Goal: Task Accomplishment & Management: Manage account settings

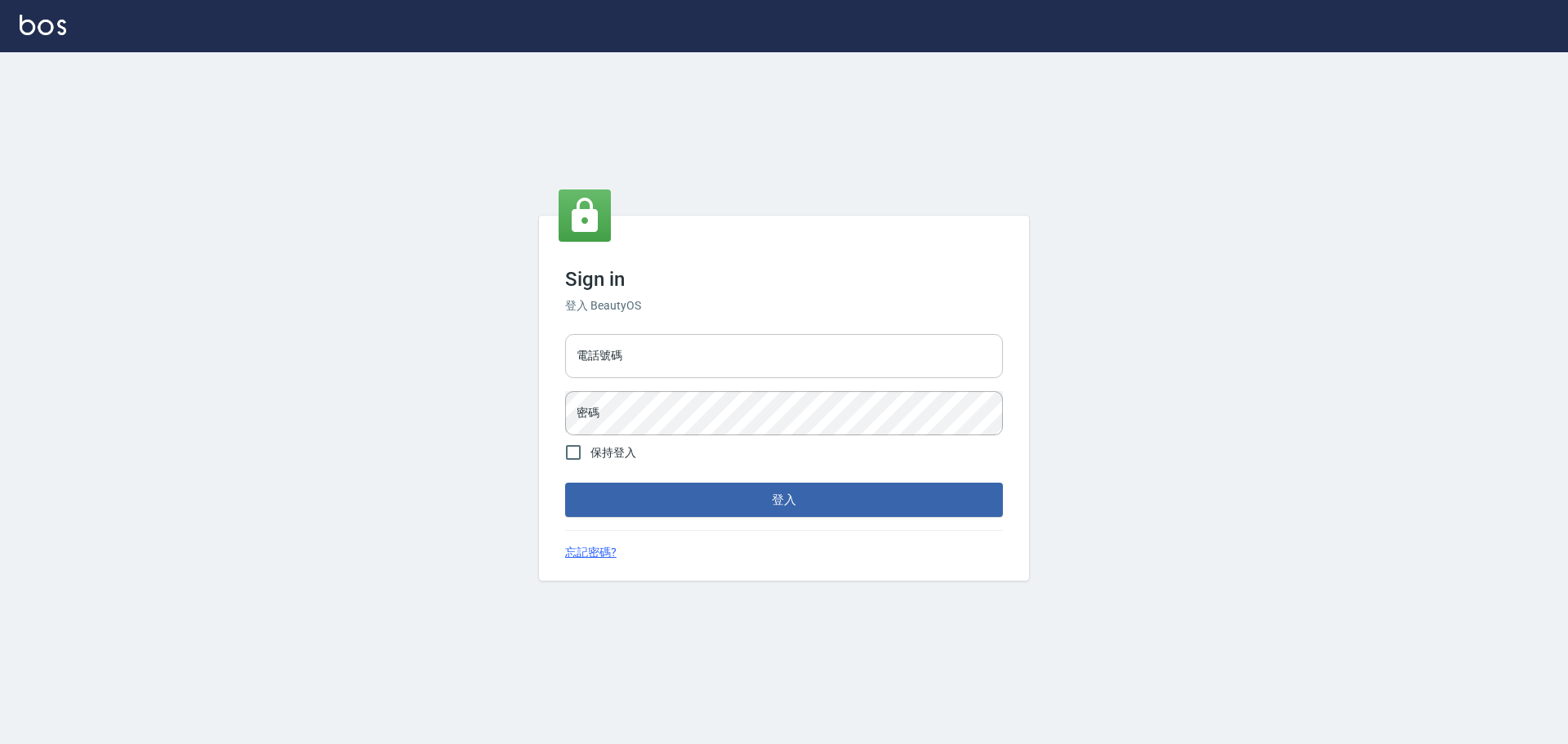
click at [733, 366] on input "電話號碼" at bounding box center [784, 356] width 438 height 44
type input "0922982220"
click at [565, 483] on button "登入" at bounding box center [784, 500] width 438 height 35
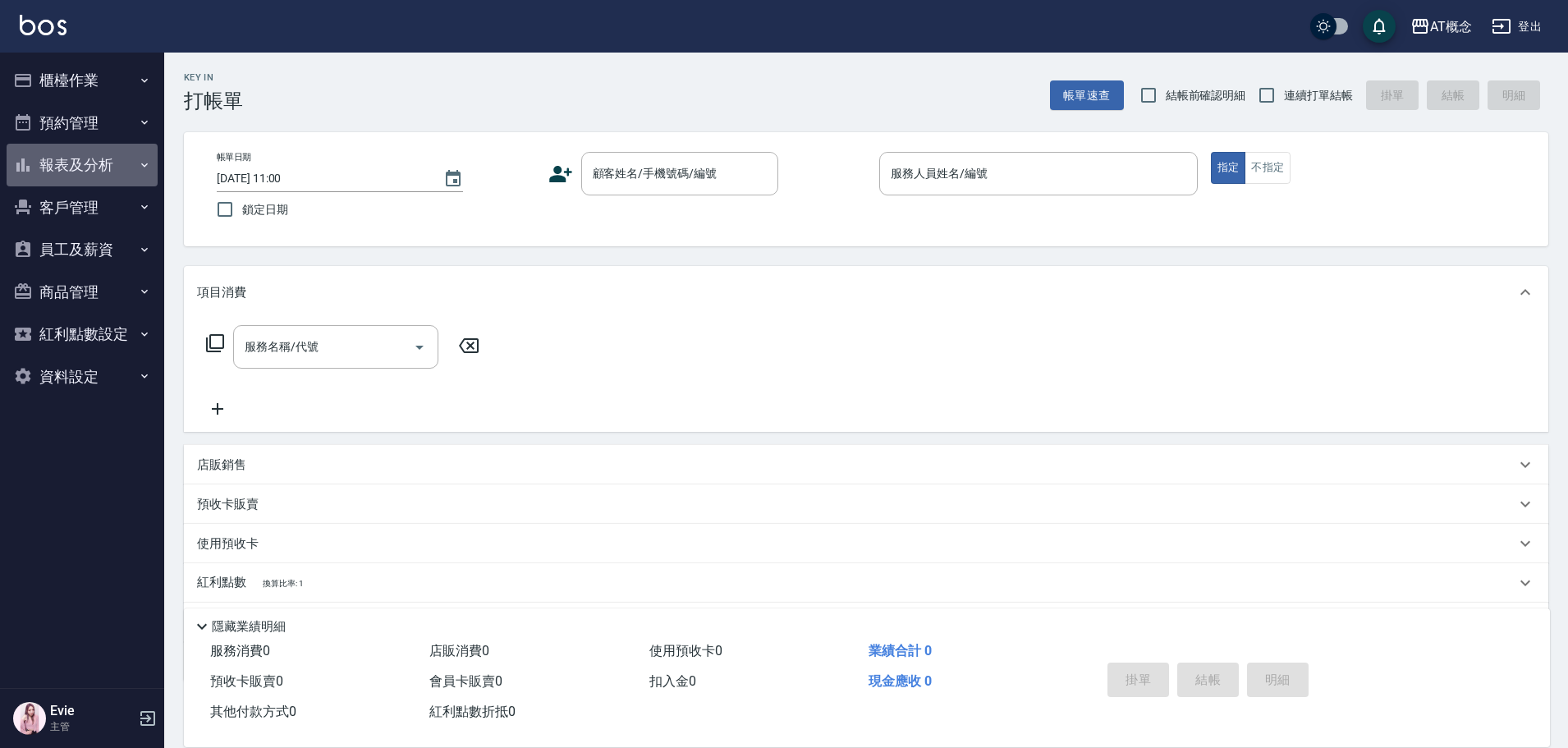
click at [65, 165] on button "報表及分析" at bounding box center [82, 165] width 151 height 42
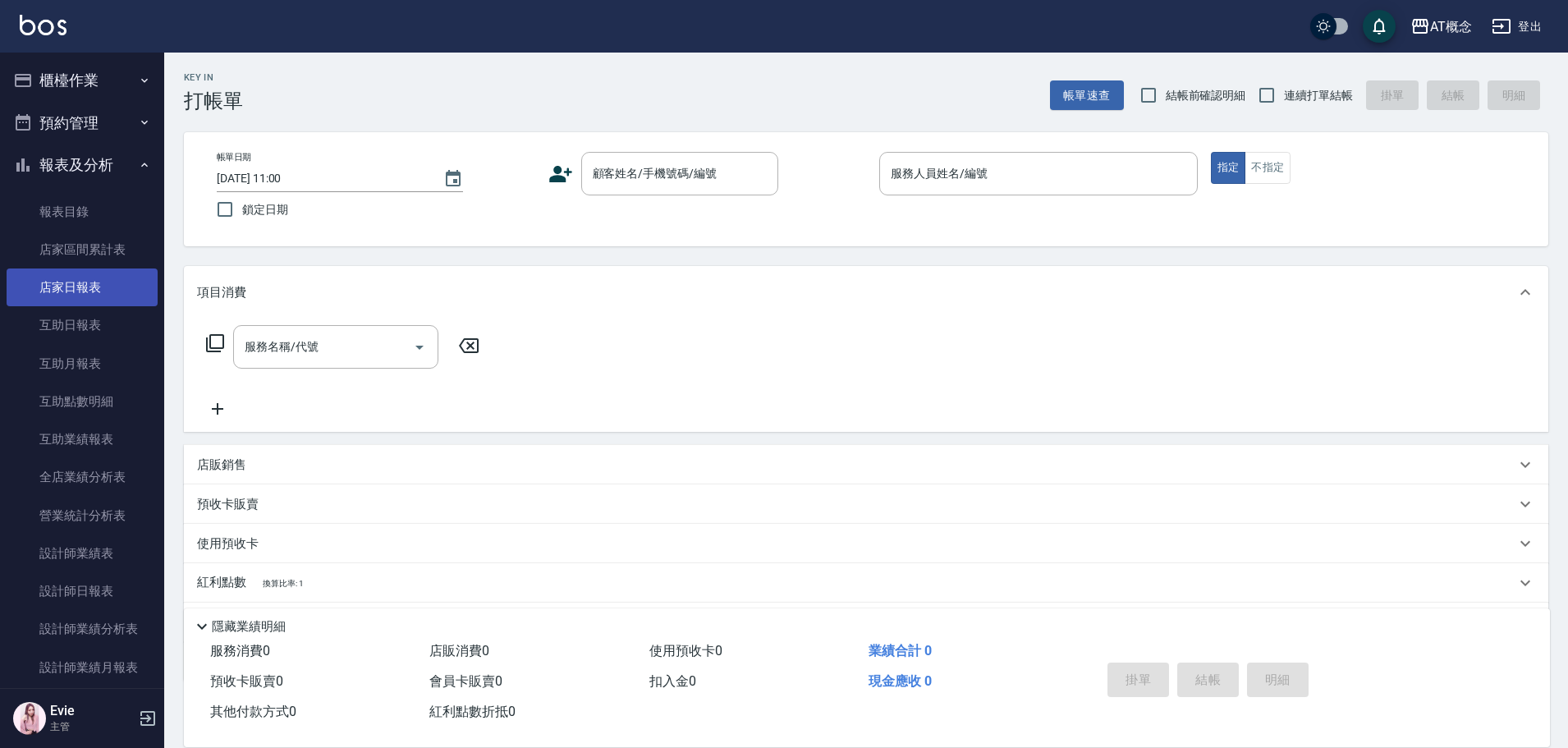
click at [72, 282] on link "店家日報表" at bounding box center [82, 287] width 151 height 38
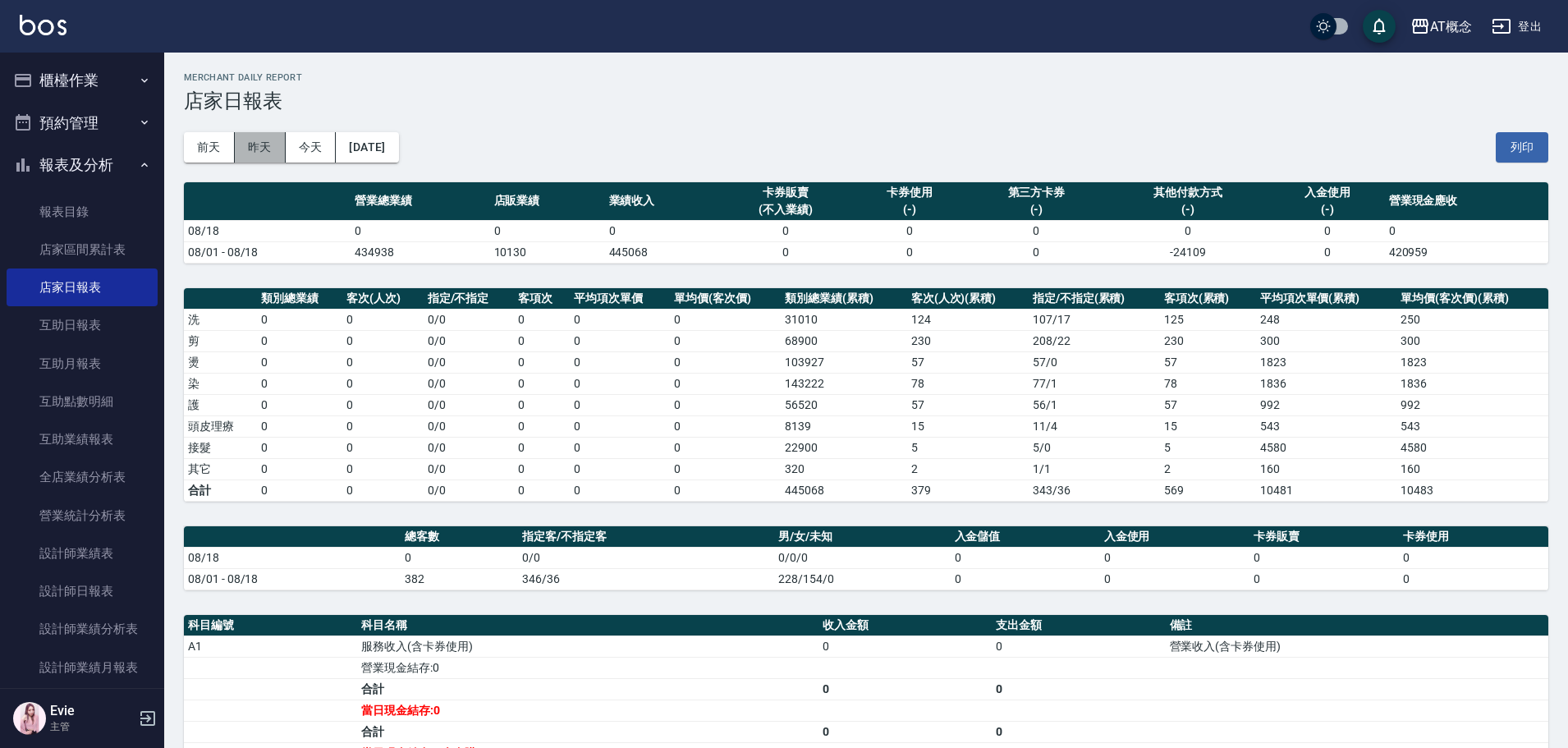
click at [262, 144] on button "昨天" at bounding box center [261, 148] width 51 height 30
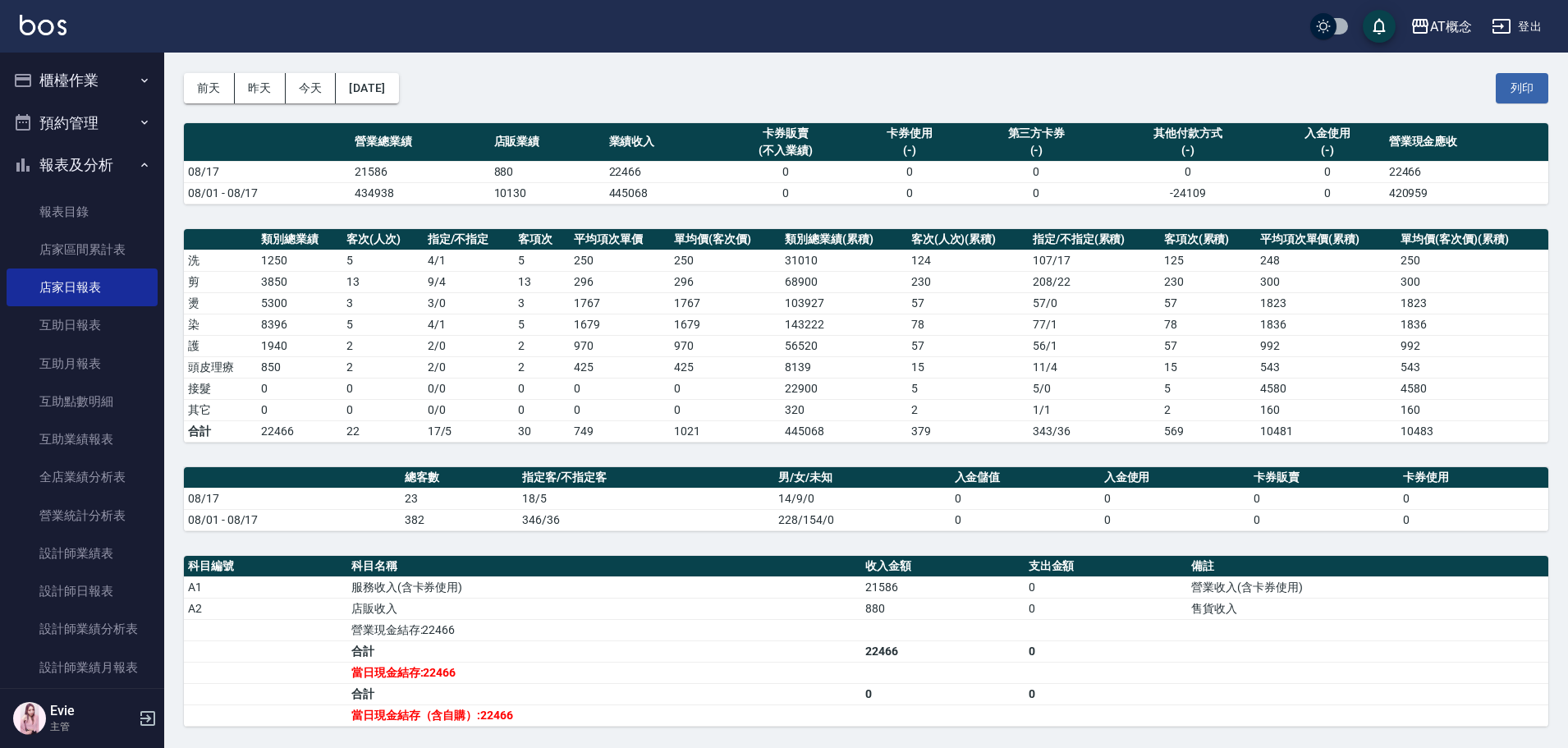
scroll to position [165, 0]
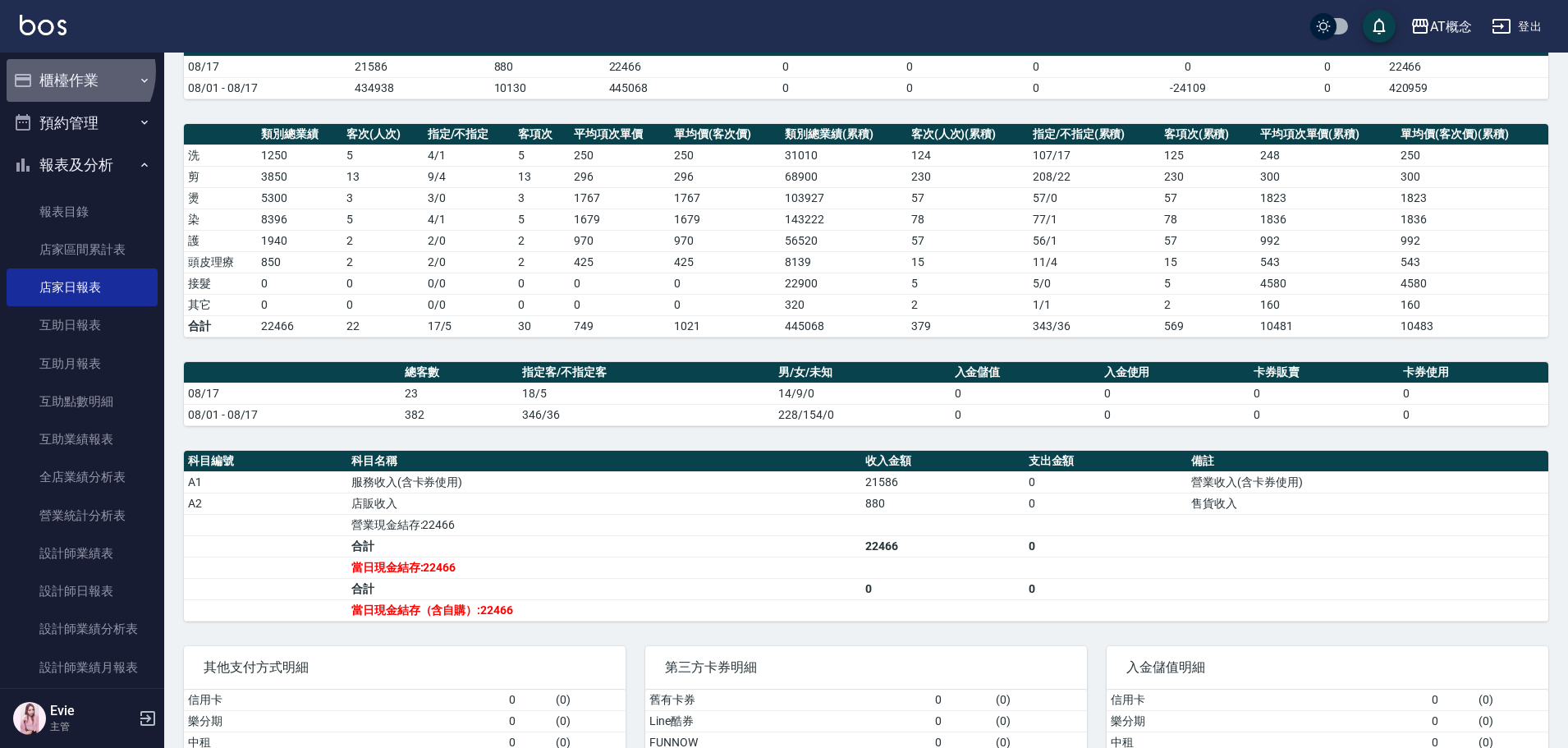
click at [74, 72] on button "櫃檯作業" at bounding box center [82, 80] width 151 height 42
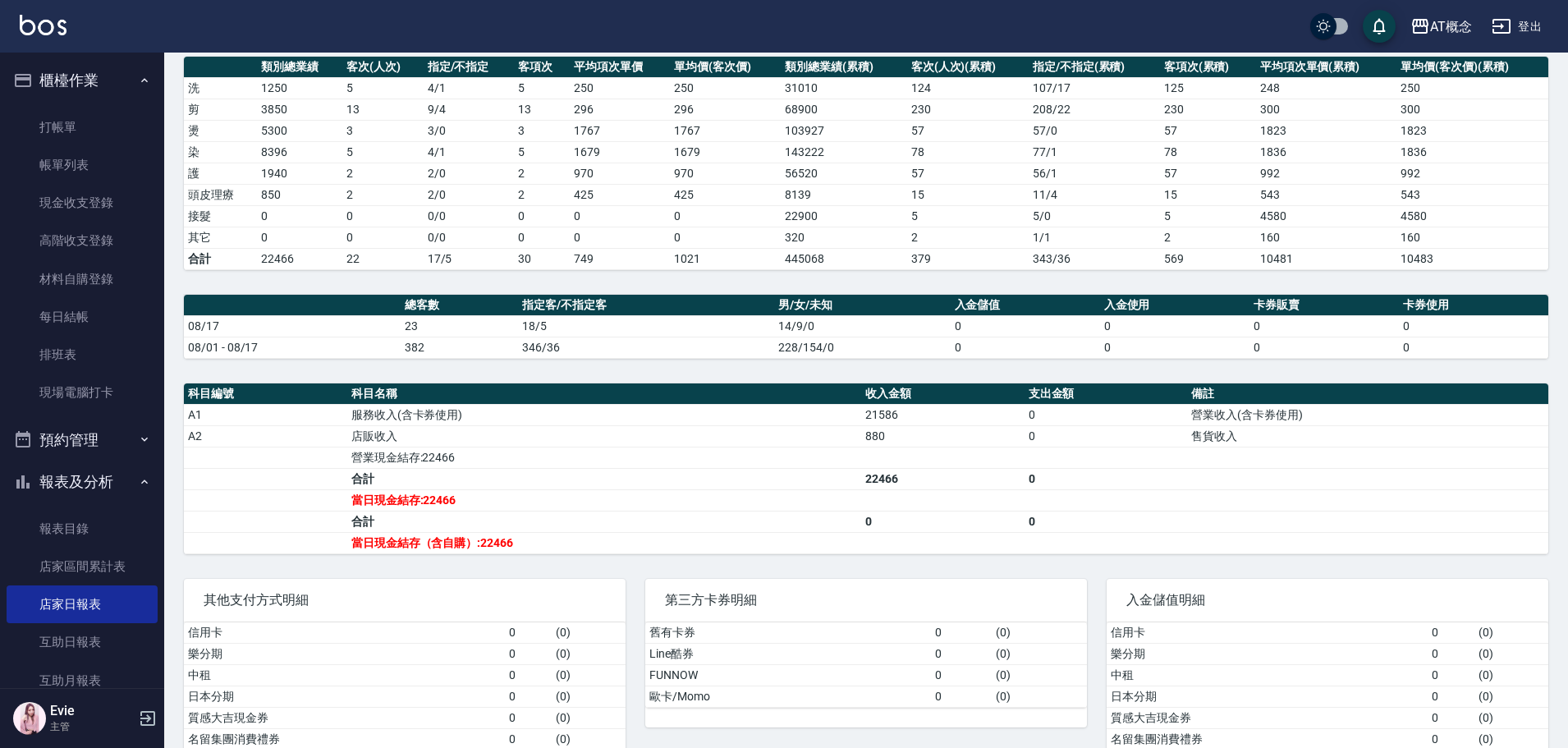
scroll to position [294, 0]
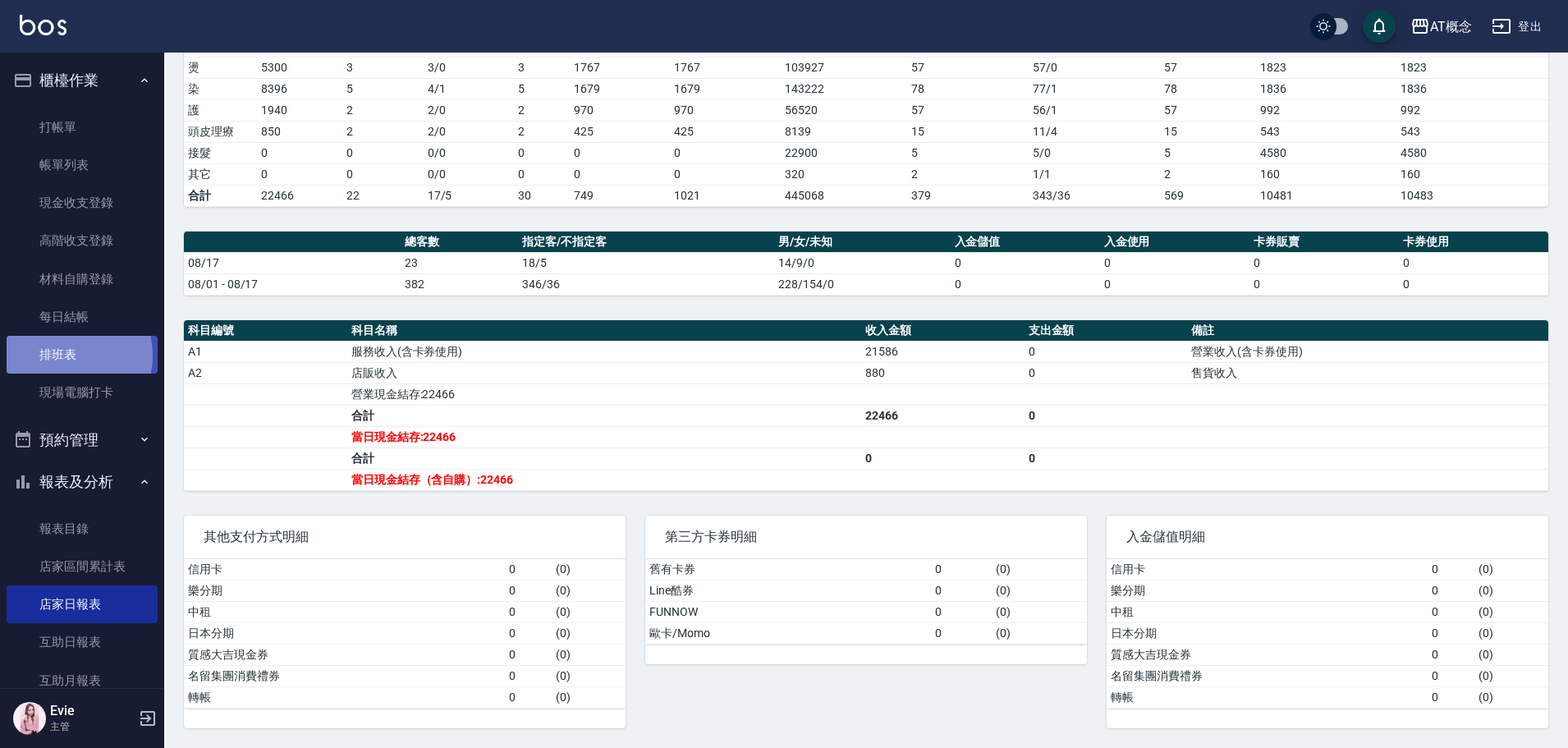
click at [62, 356] on link "排班表" at bounding box center [82, 355] width 151 height 38
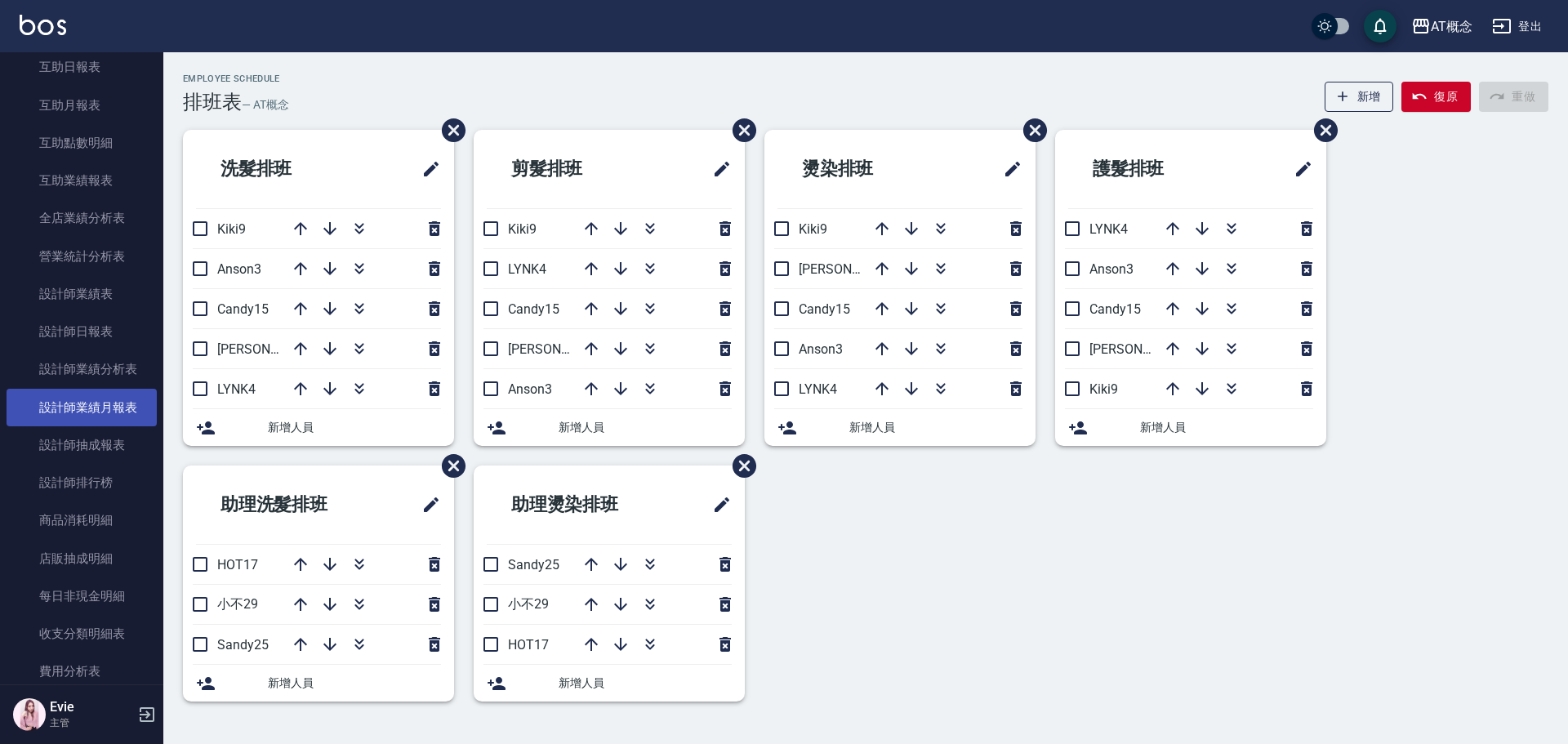
scroll to position [814, 0]
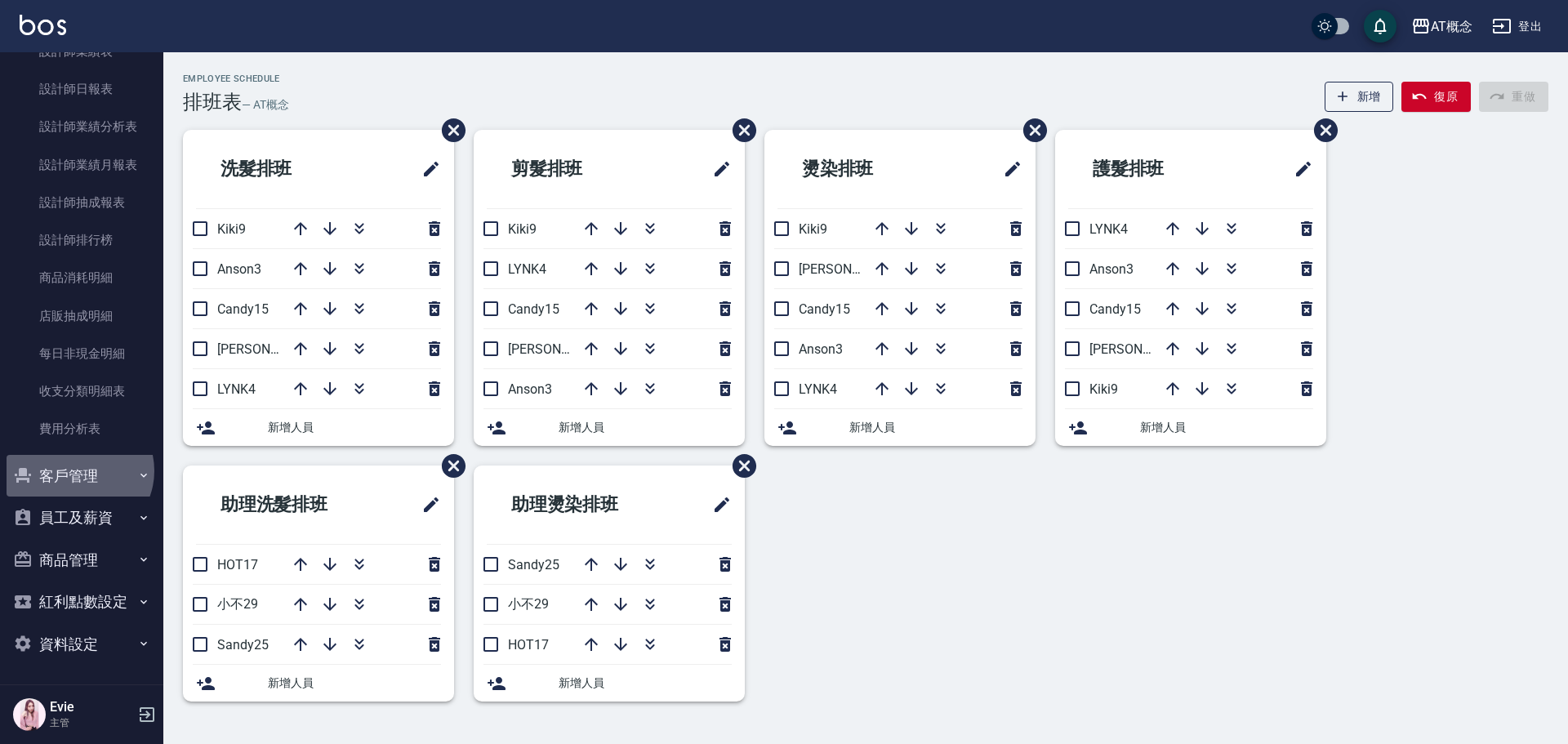
click at [80, 470] on button "客戶管理" at bounding box center [81, 475] width 151 height 42
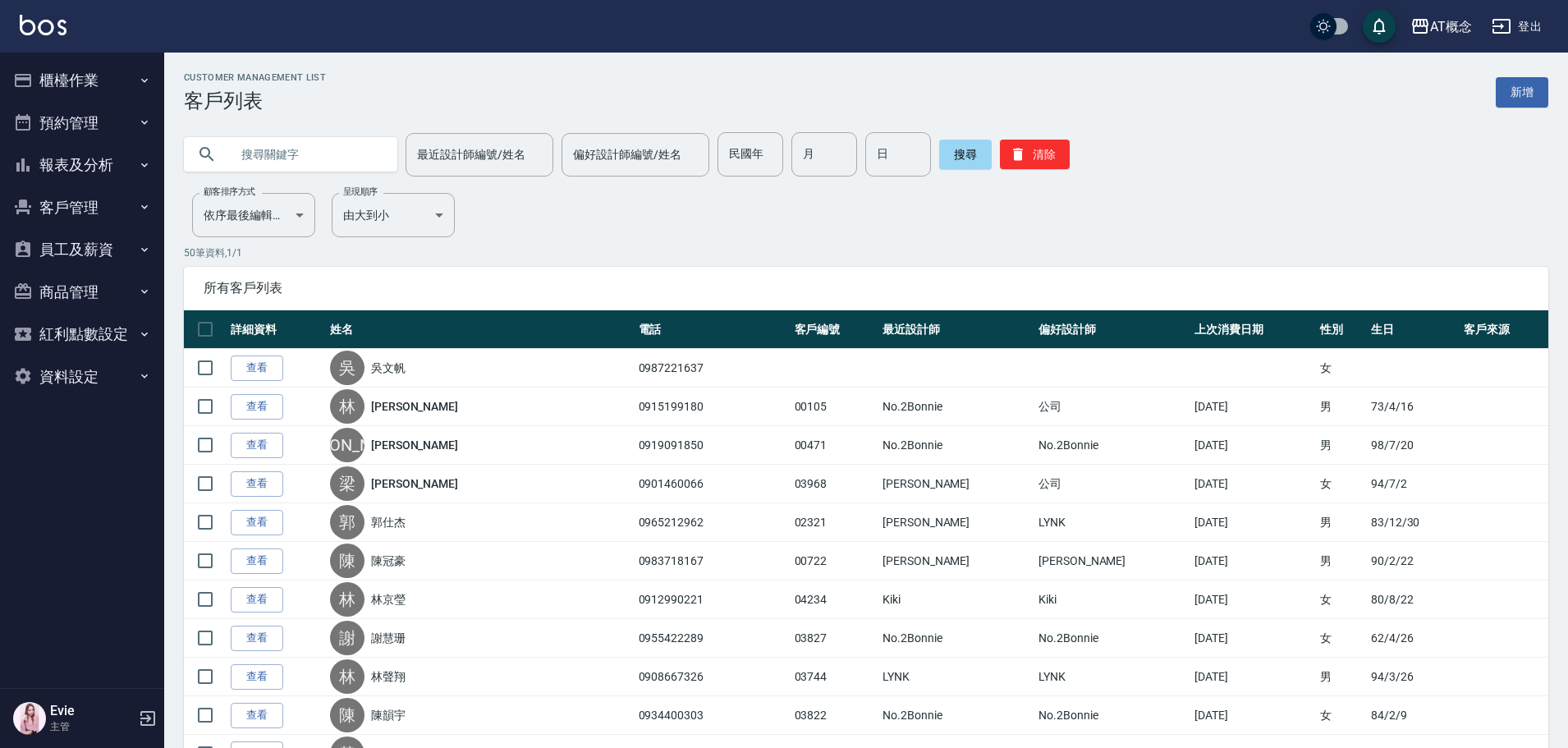
drag, startPoint x: 0, startPoint y: 0, endPoint x: 279, endPoint y: 155, distance: 319.2
click at [279, 155] on input "text" at bounding box center [307, 154] width 154 height 44
type input "B"
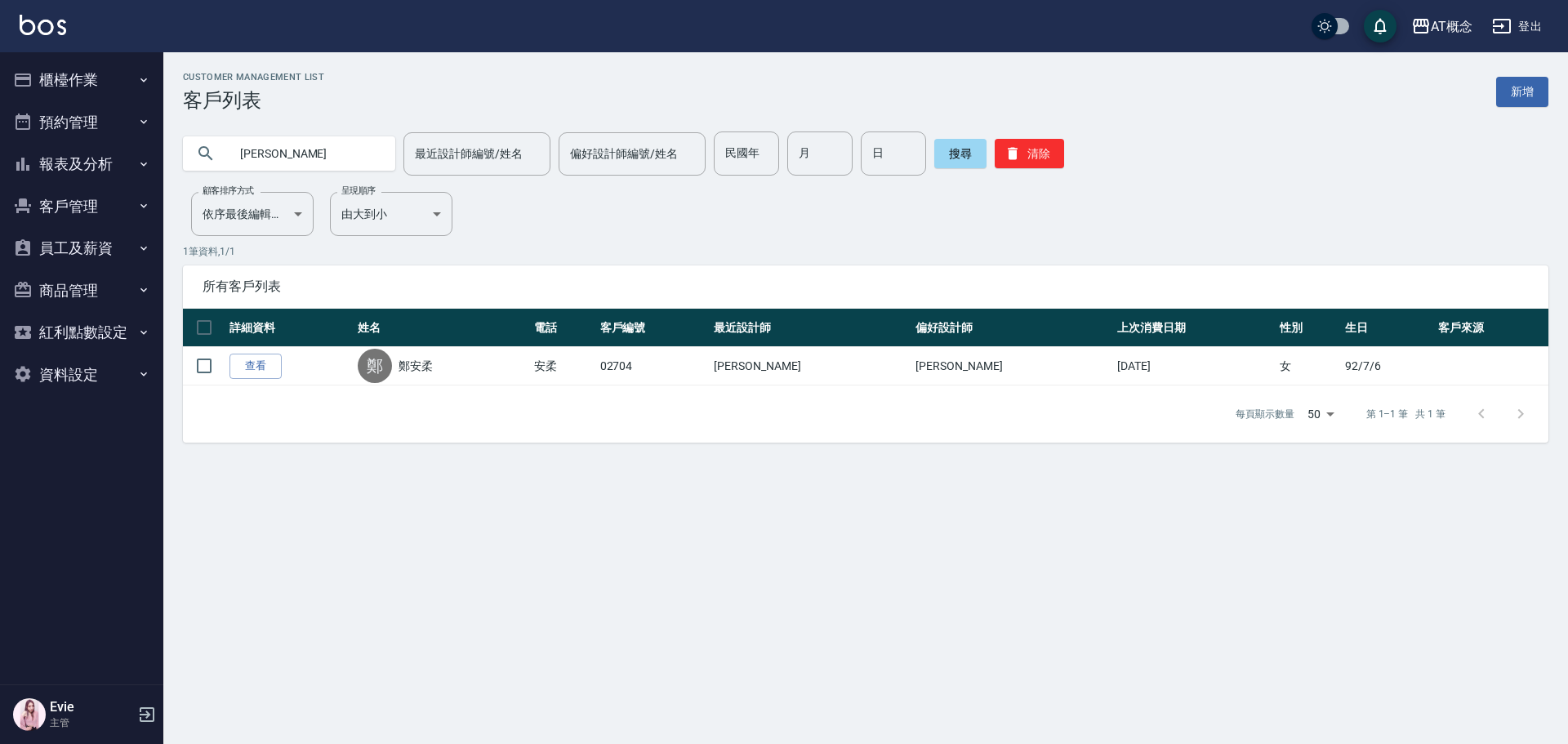
type input "鄭"
type input "03806"
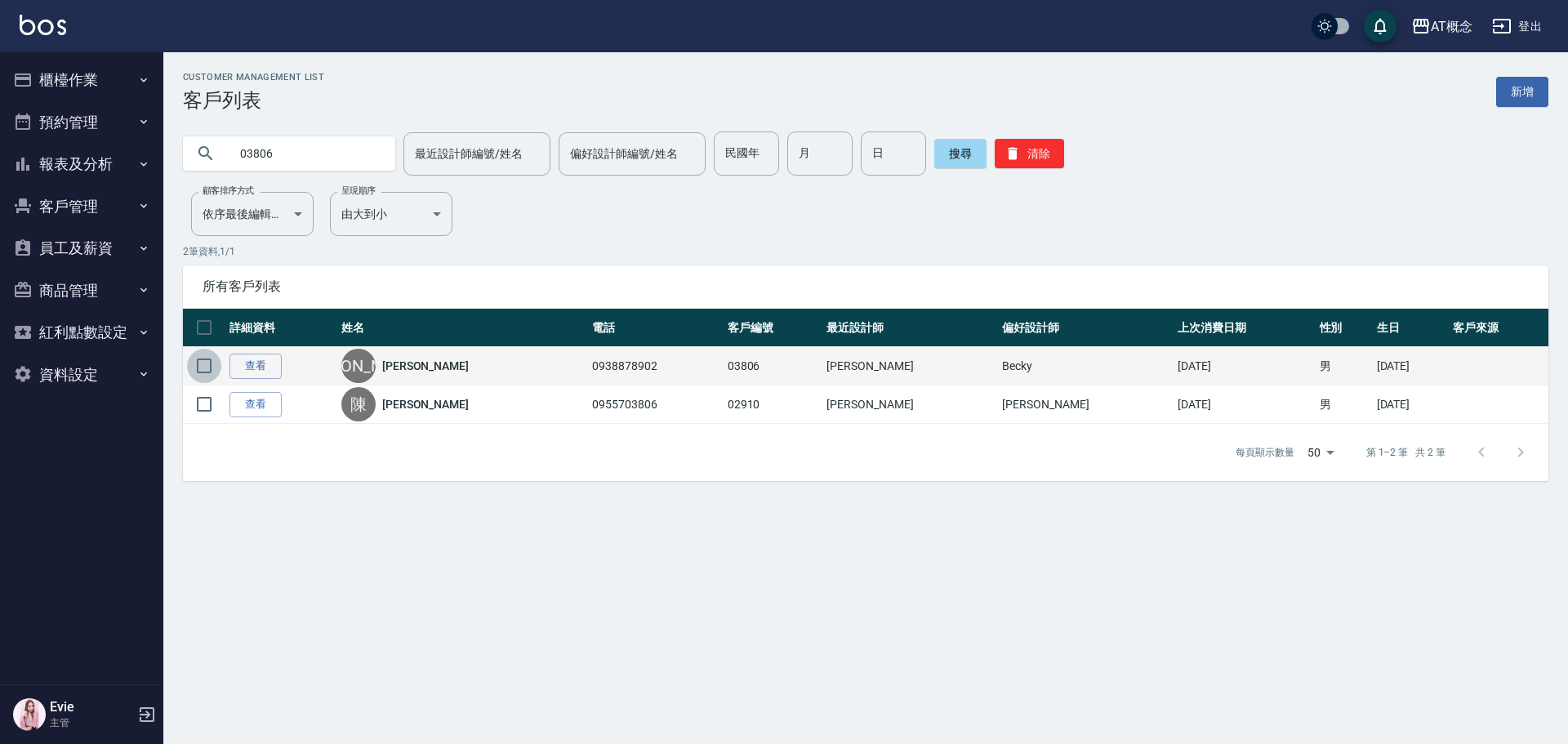
click at [207, 363] on input "checkbox" at bounding box center [204, 366] width 35 height 35
checkbox input "true"
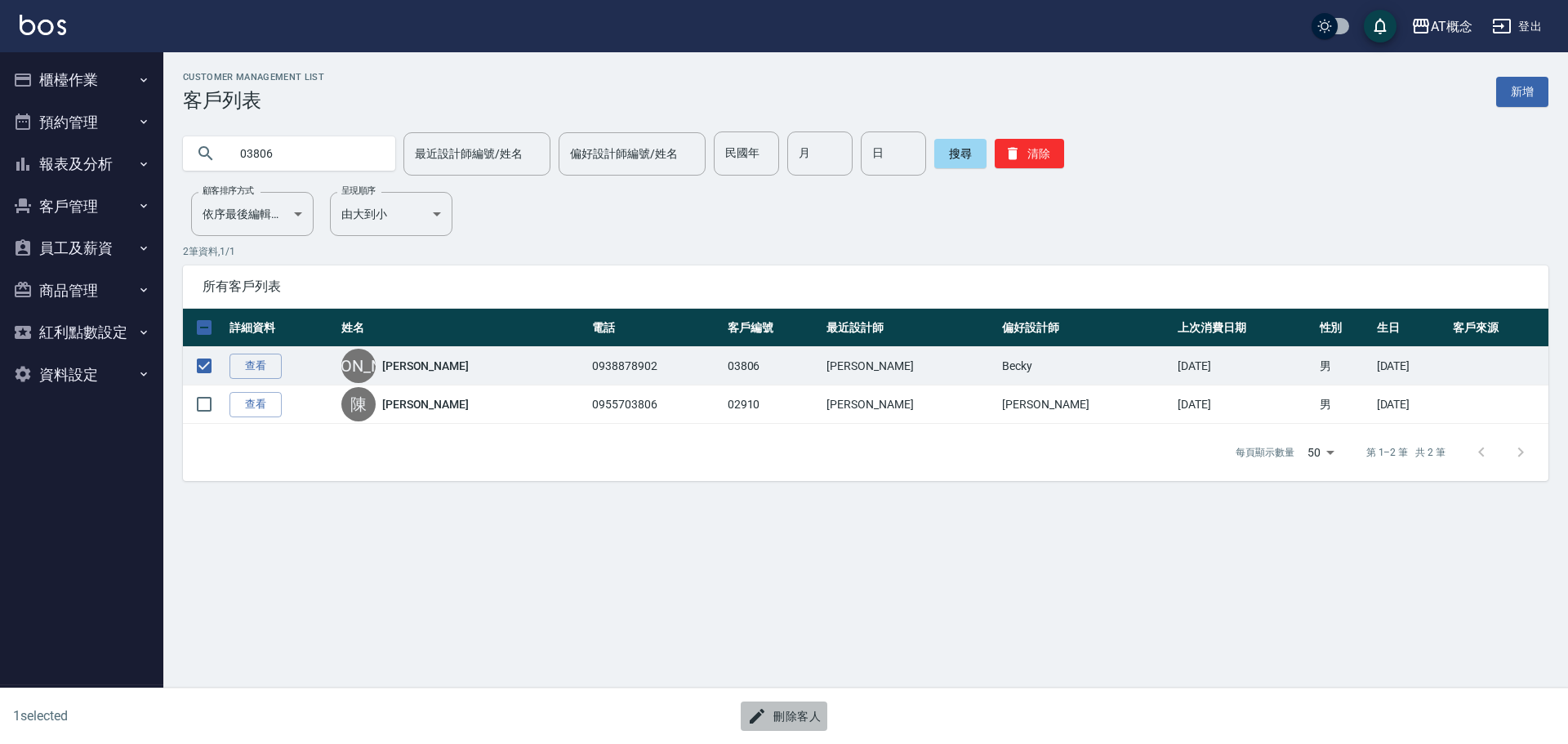
click at [782, 715] on button "刪除客人" at bounding box center [784, 717] width 87 height 30
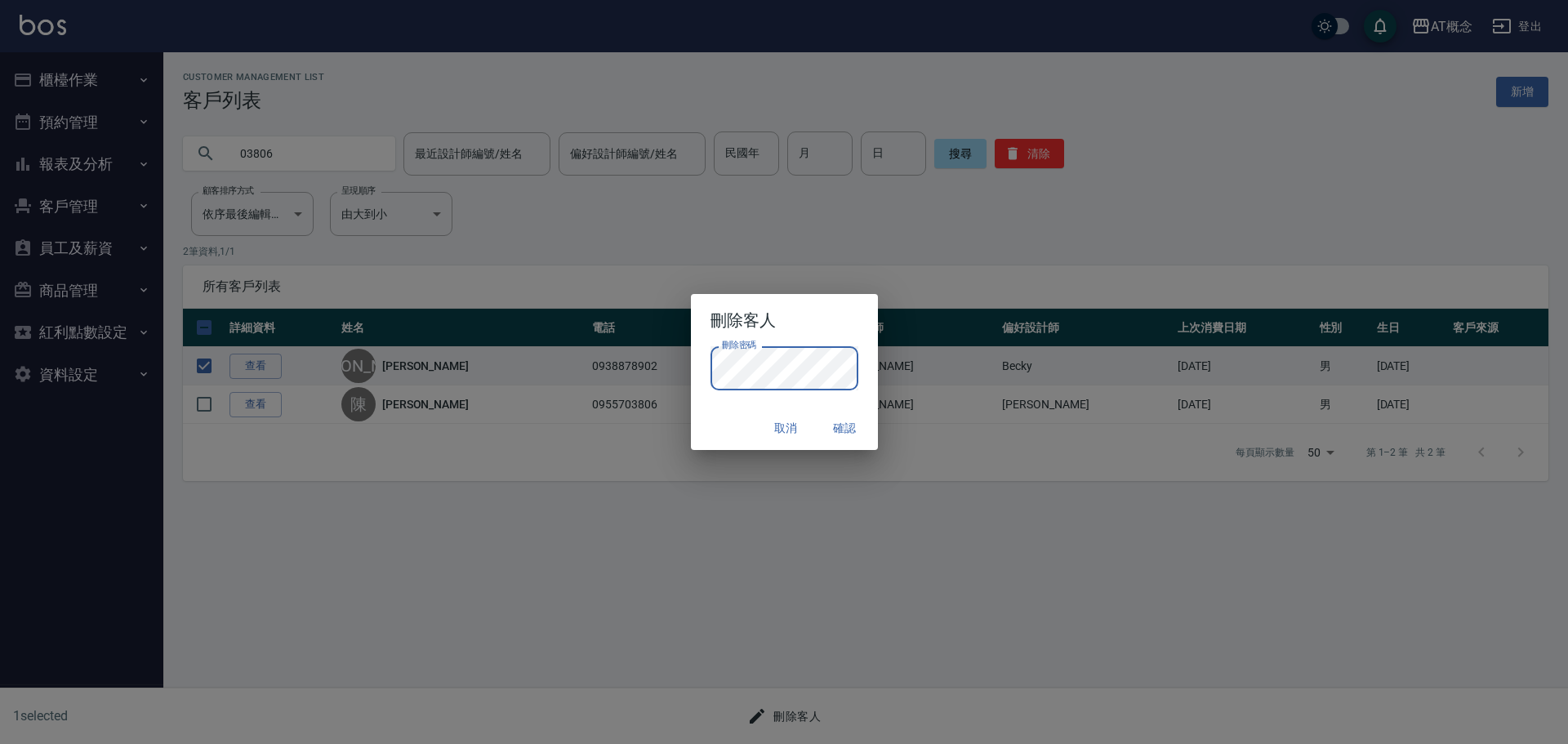
drag, startPoint x: 844, startPoint y: 428, endPoint x: 858, endPoint y: 407, distance: 25.2
click at [844, 429] on button "確認" at bounding box center [845, 429] width 52 height 30
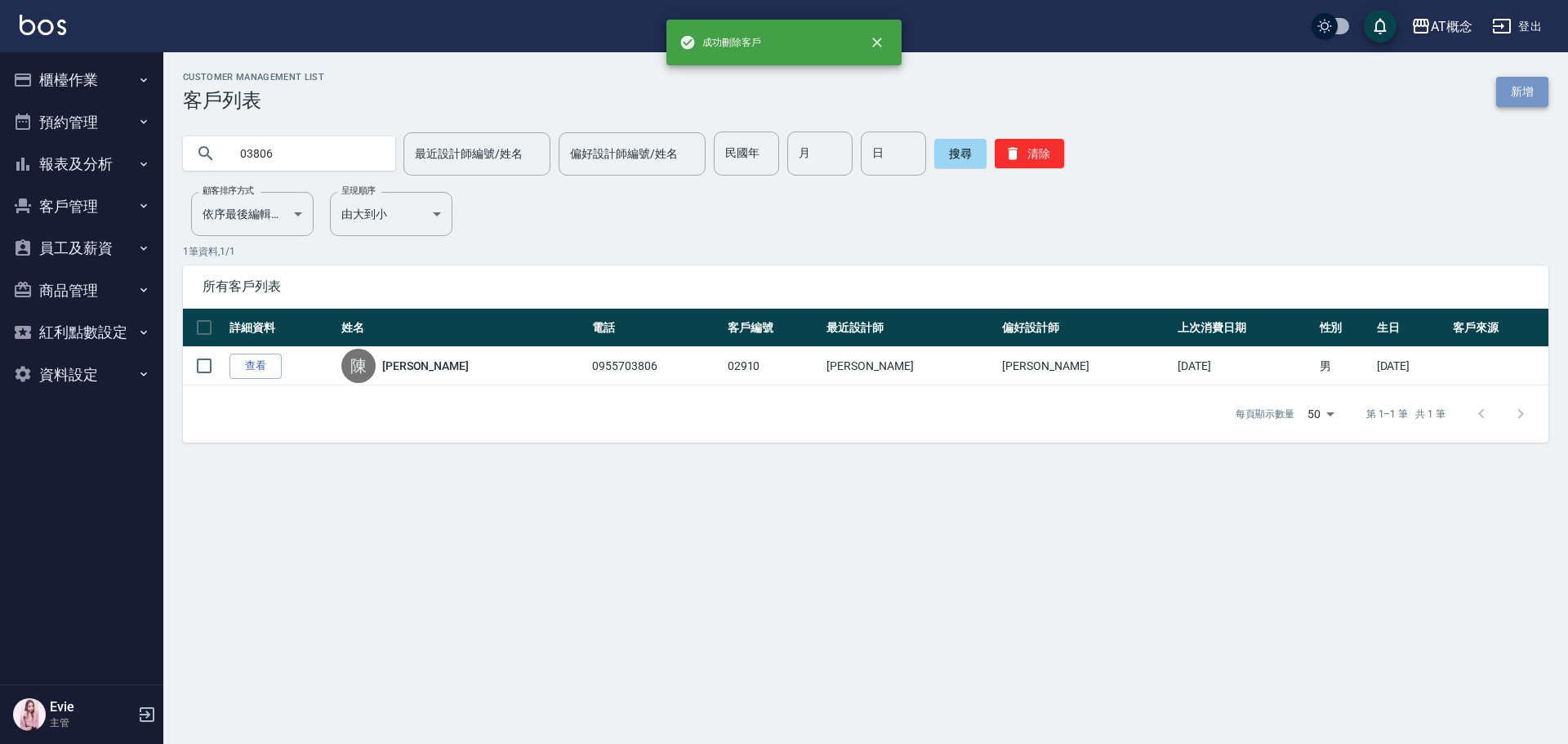
drag, startPoint x: 1514, startPoint y: 90, endPoint x: 510, endPoint y: 305, distance: 1026.8
click at [1514, 91] on link "新增" at bounding box center [1522, 92] width 52 height 30
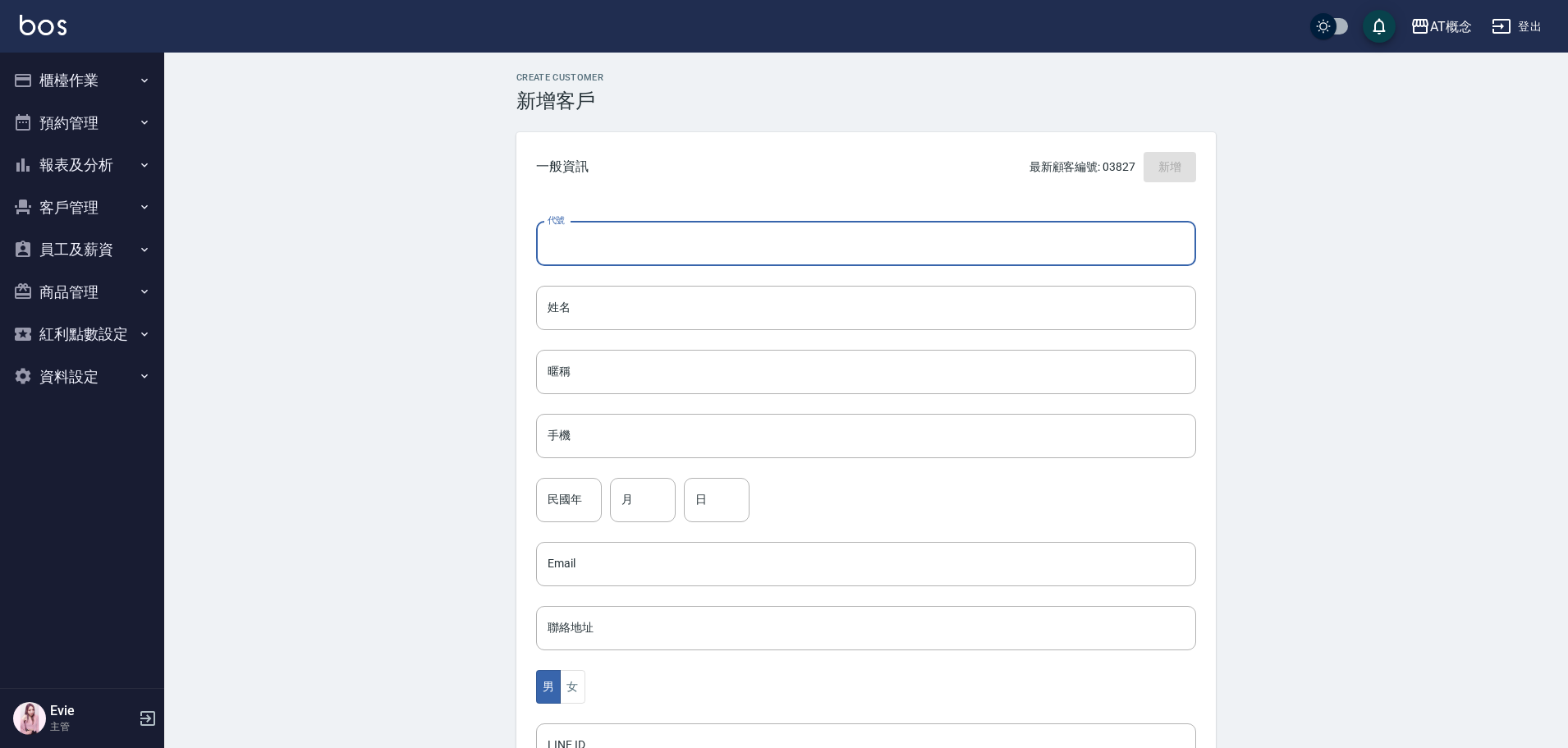
click at [584, 241] on input "代號" at bounding box center [866, 244] width 660 height 44
type input "彭汶亘"
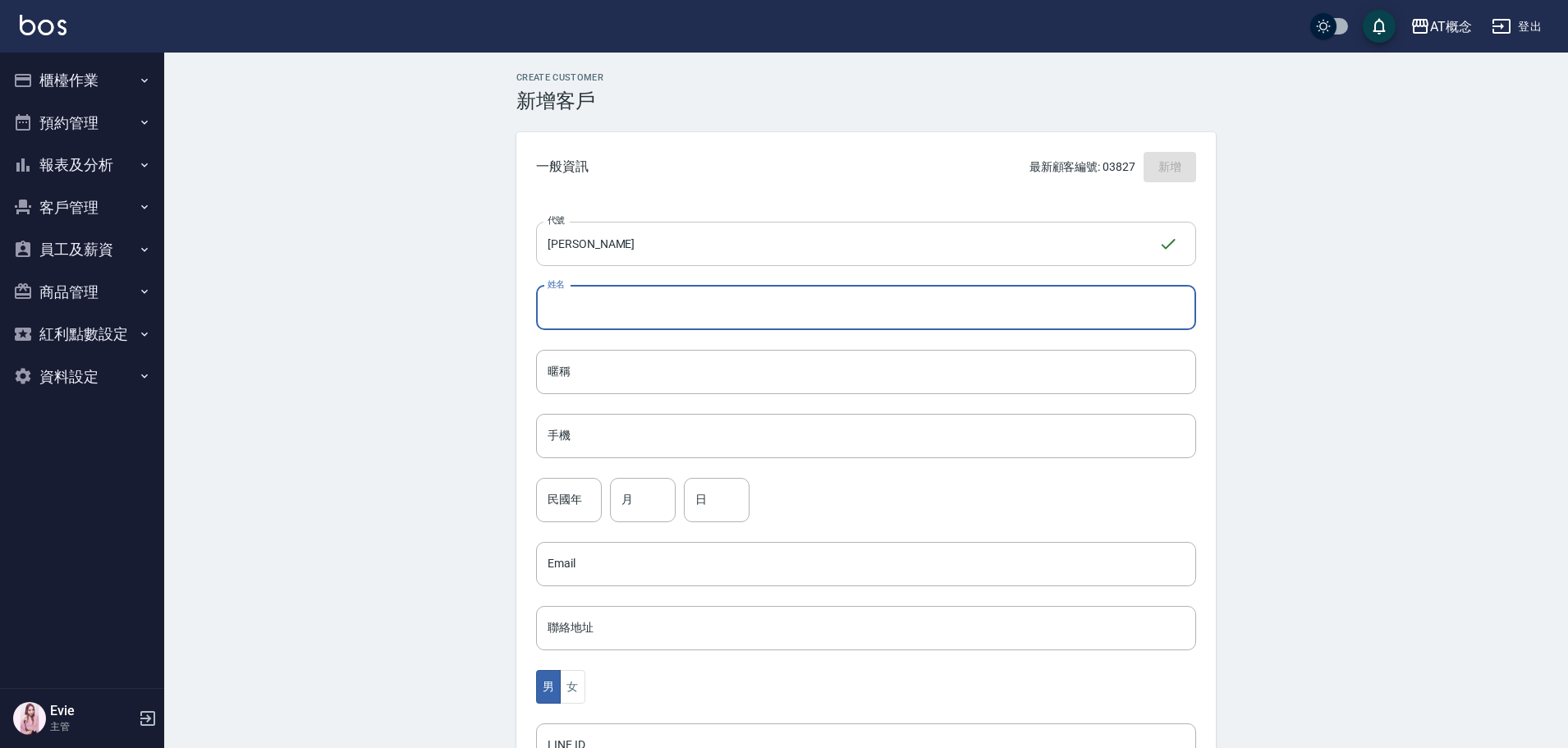
paste input "汶亘"
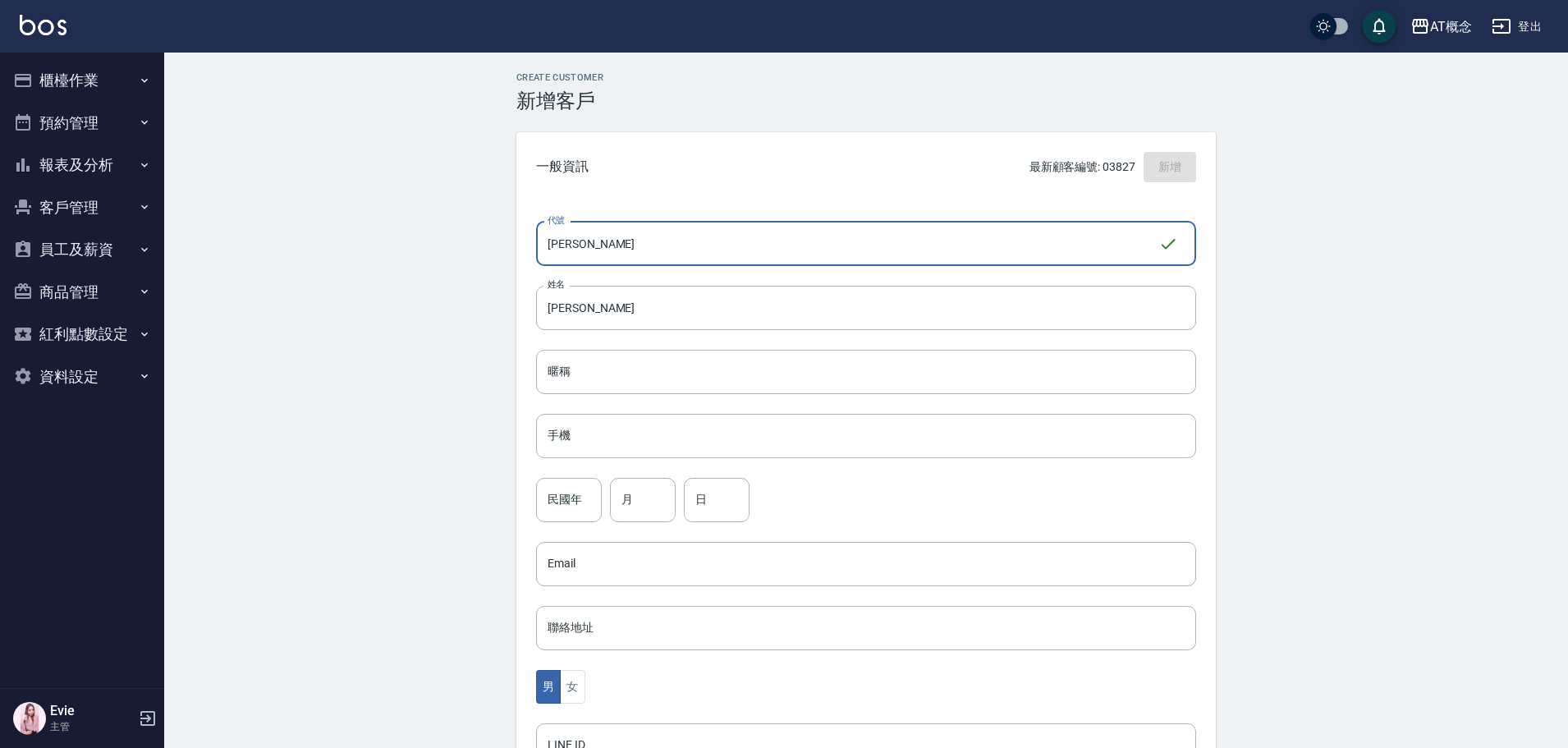
drag, startPoint x: 643, startPoint y: 241, endPoint x: 546, endPoint y: 256, distance: 98.2
click at [546, 256] on input "彭汶亘" at bounding box center [847, 244] width 622 height 44
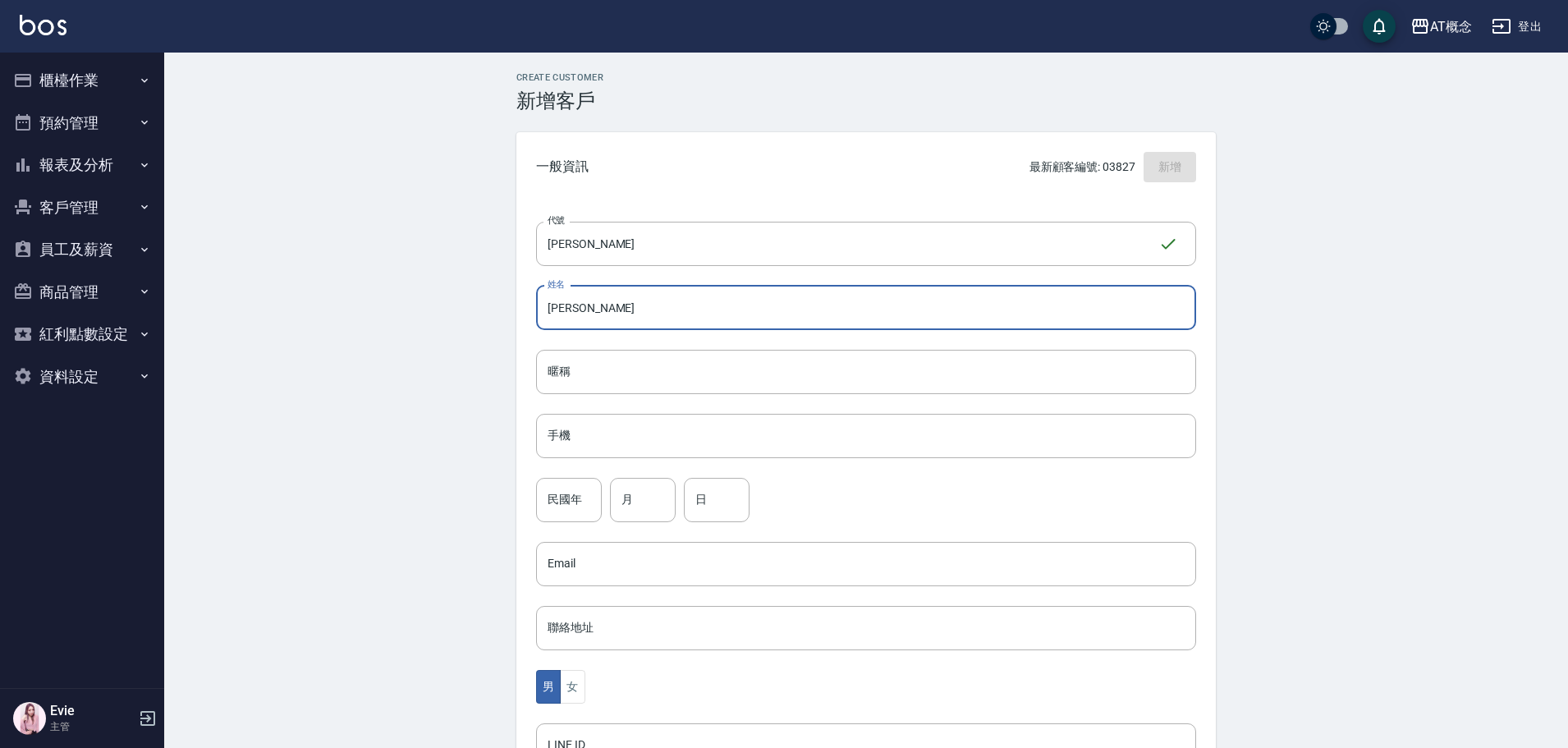
drag, startPoint x: 472, startPoint y: 316, endPoint x: 486, endPoint y: 321, distance: 14.9
click at [481, 318] on div "Create Customer 新增客戶 一般資訊 最新顧客編號: 03827 新增 代號 彭汶亘 ​ 代號 姓名 汶亘 姓名 暱稱 暱稱 手機 手機 民國年…" at bounding box center [866, 561] width 1403 height 1016
paste input "彭"
type input "彭汶亘"
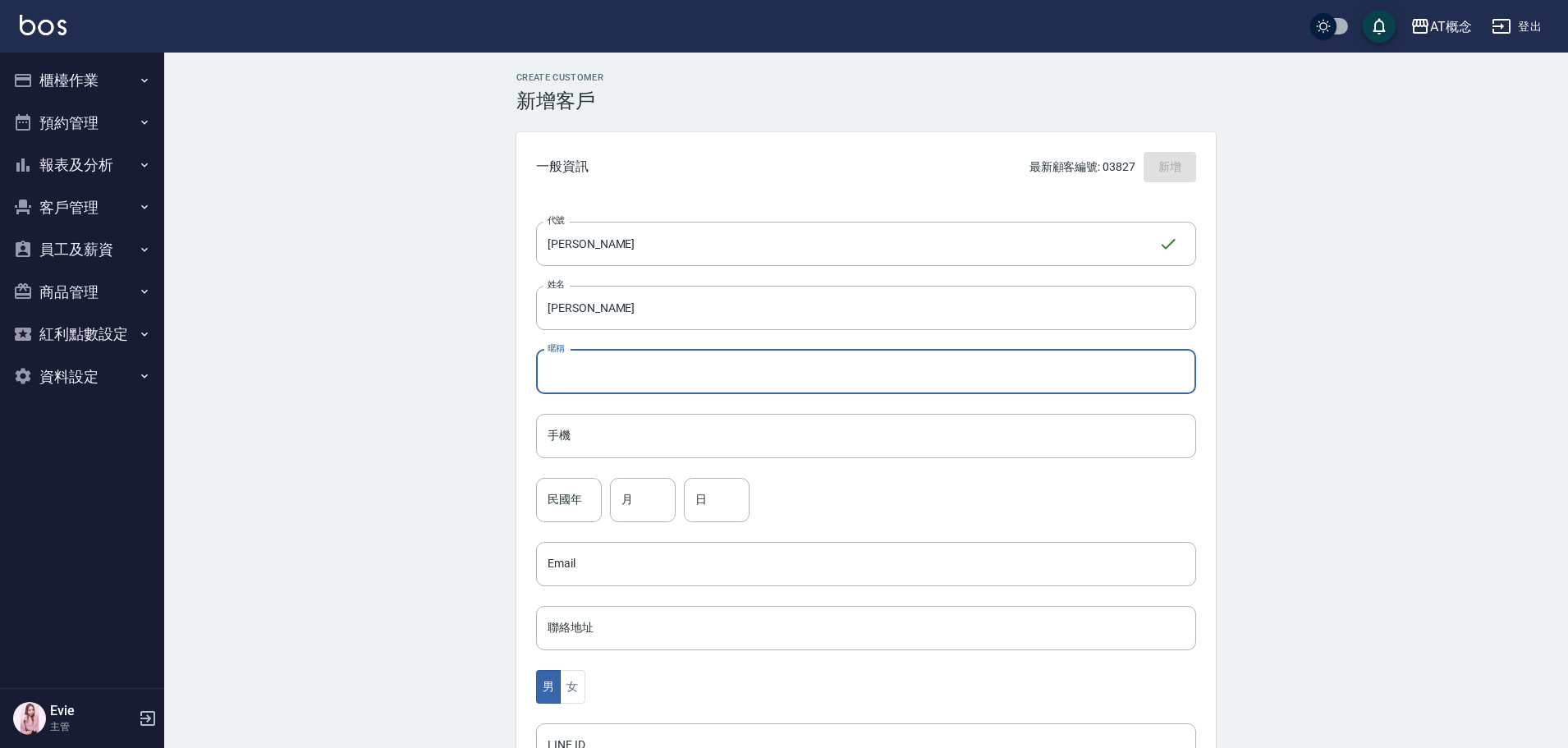
click at [572, 368] on input "暱稱" at bounding box center [866, 372] width 660 height 44
paste input "彭汶亘"
click at [556, 369] on input "彭汶亘" at bounding box center [866, 372] width 660 height 44
type input "汶亘"
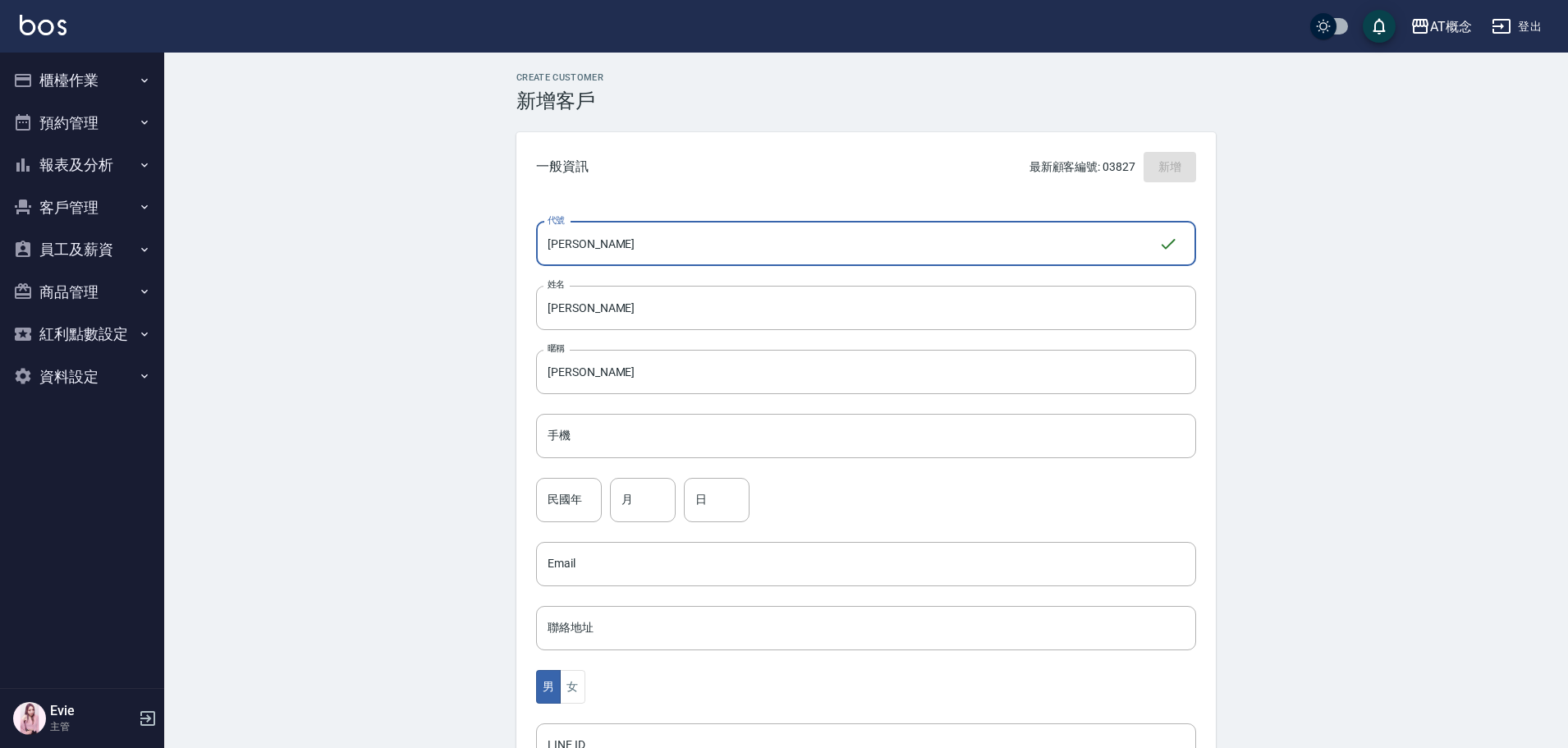
drag, startPoint x: 620, startPoint y: 246, endPoint x: 319, endPoint y: 246, distance: 301.0
click at [319, 246] on div "Create Customer 新增客戶 一般資訊 最新顧客編號: 03827 新增 代號 彭汶亘 ​ 代號 姓名 彭汶亘 姓名 暱稱 汶亘 暱稱 手機 手機…" at bounding box center [866, 561] width 1403 height 1016
type input "03806"
click at [564, 435] on input "手機" at bounding box center [866, 436] width 660 height 44
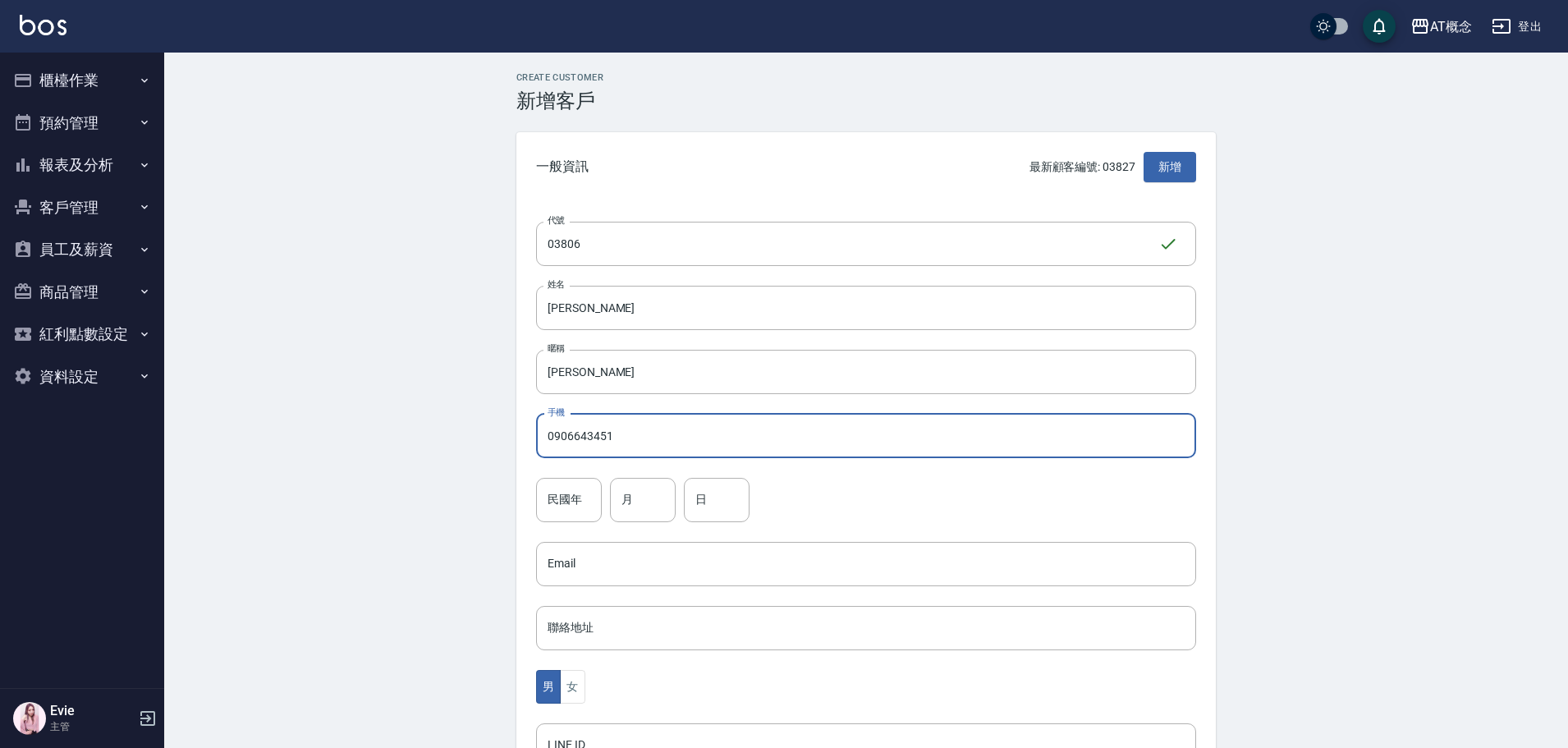
type input "0906643451"
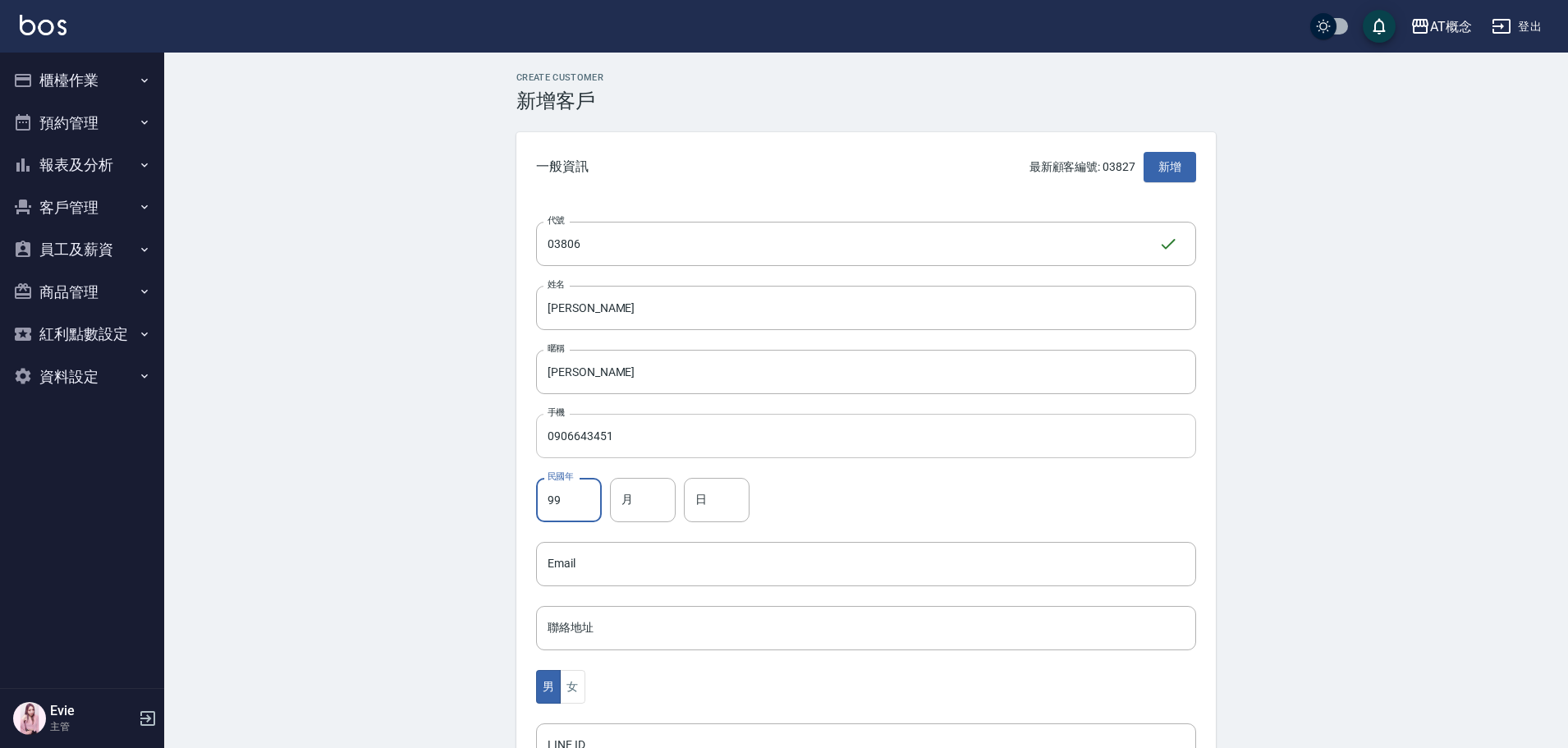
type input "99"
type input "1"
type input "12"
click at [577, 677] on button "女" at bounding box center [572, 687] width 24 height 34
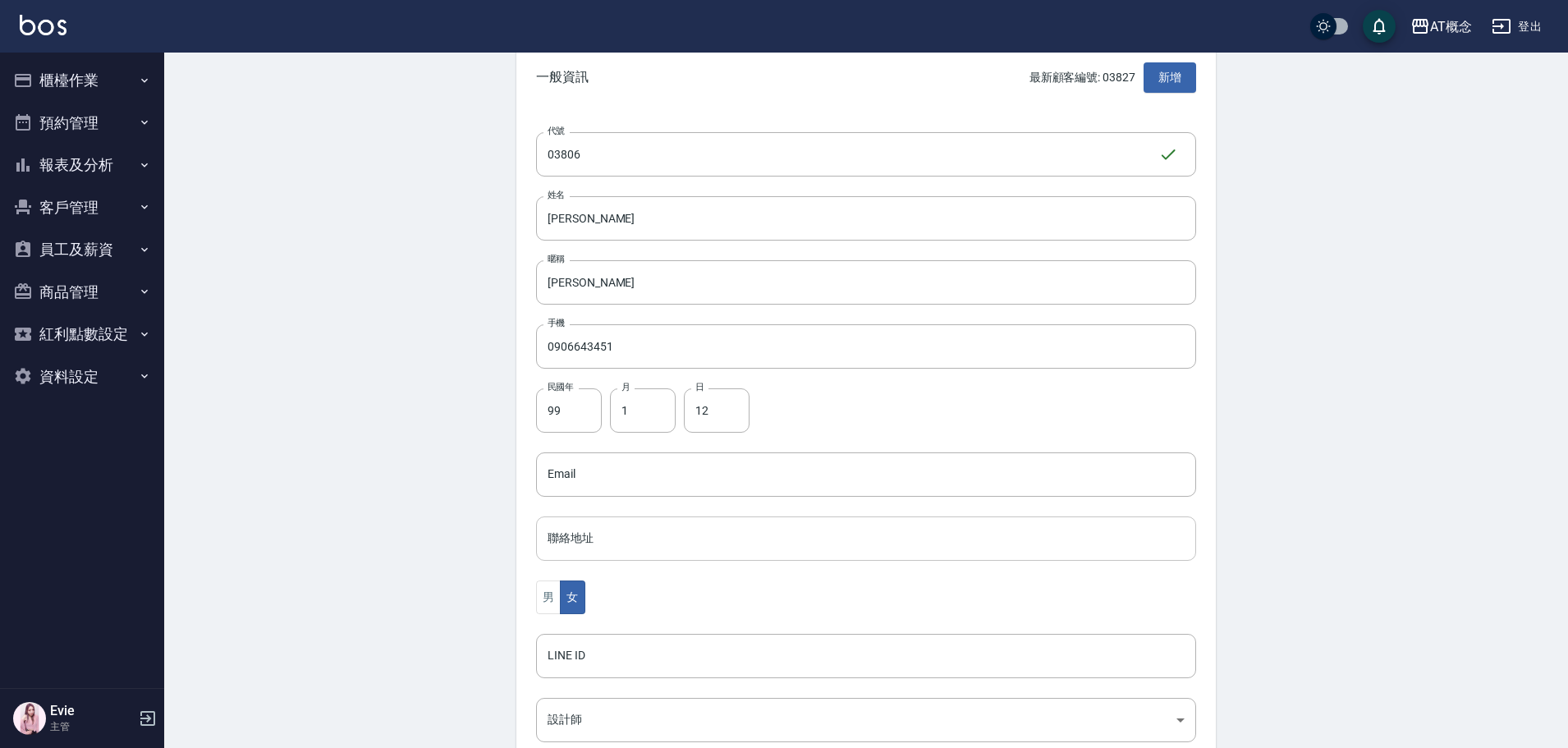
scroll to position [247, 0]
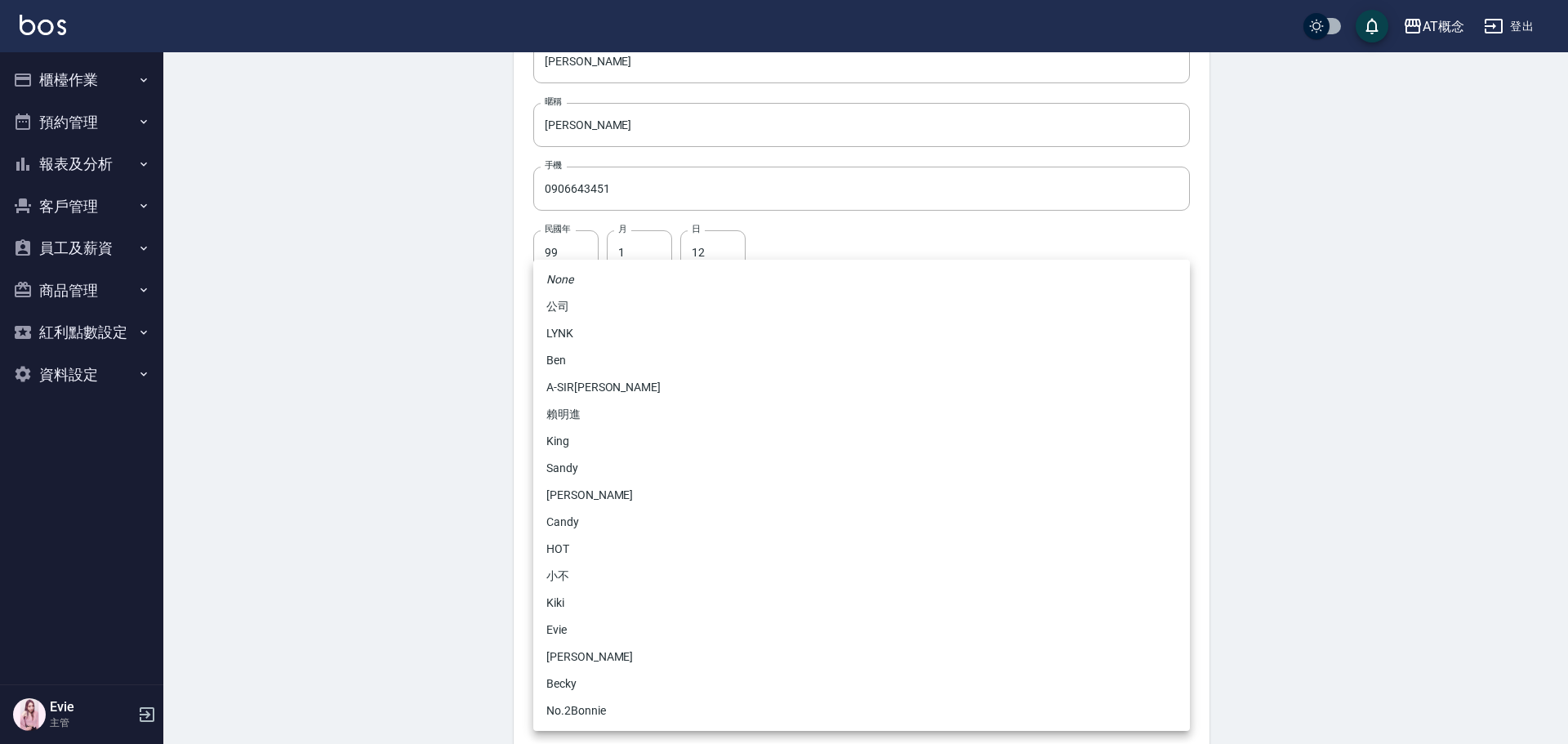
click at [593, 563] on body "AT概念 登出 櫃檯作業 打帳單 帳單列表 現金收支登錄 高階收支登錄 材料自購登錄 每日結帳 排班表 現場電腦打卡 預約管理 預約管理 單日預約紀錄 單週預…" at bounding box center [784, 286] width 1568 height 1063
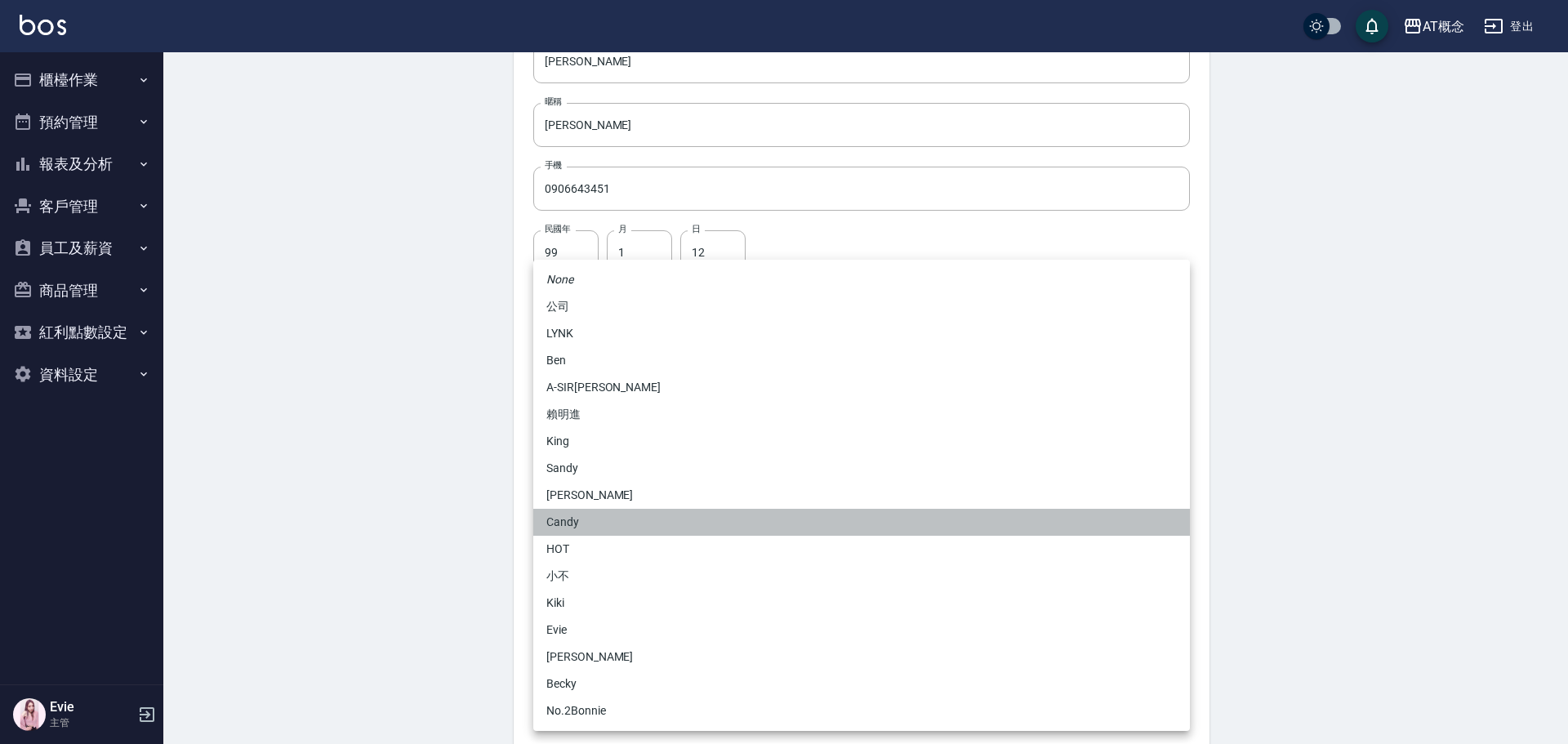
click at [595, 524] on li "Candy" at bounding box center [862, 522] width 657 height 27
type input "95c88325-489e-4505-91c2-94462fb1bea6"
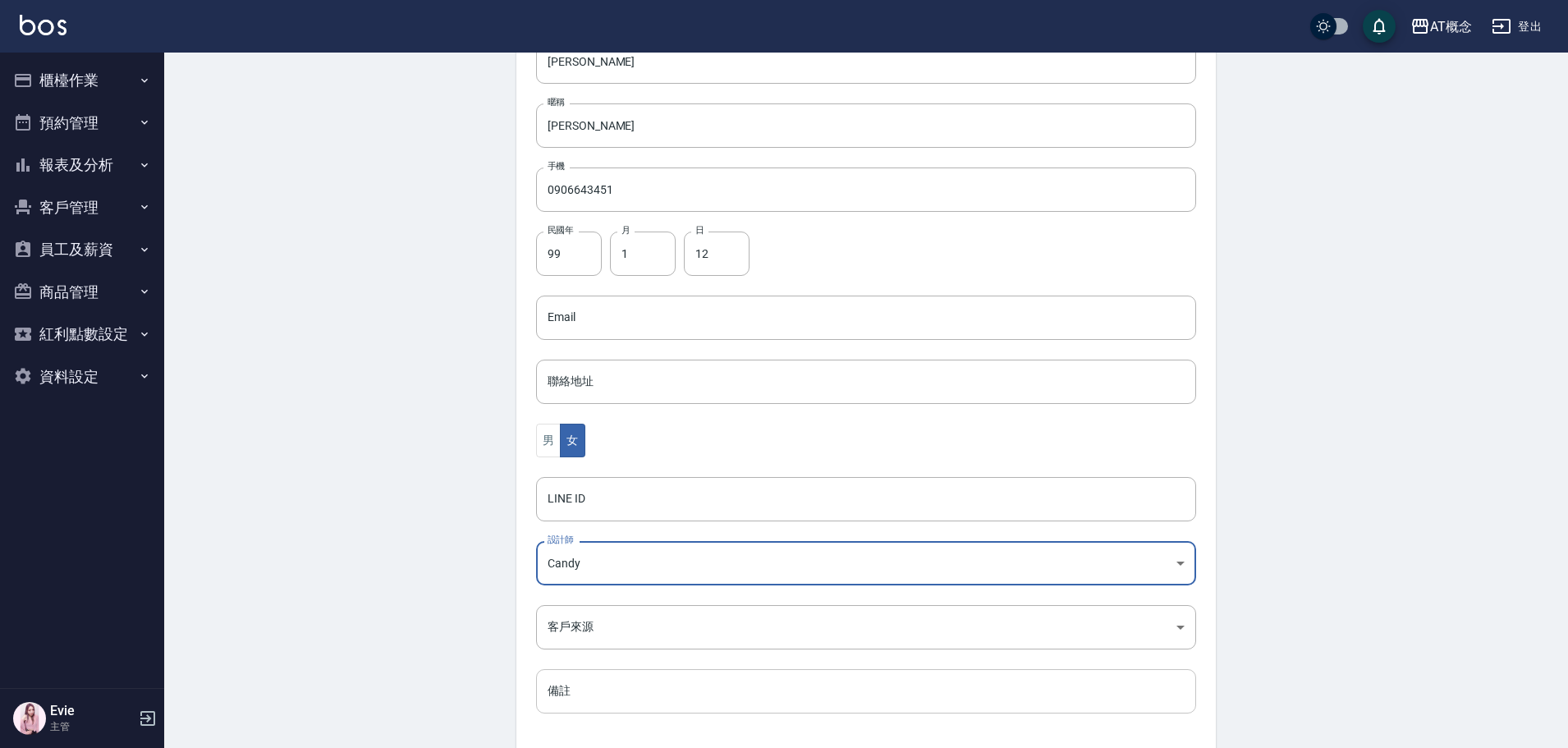
scroll to position [321, 0]
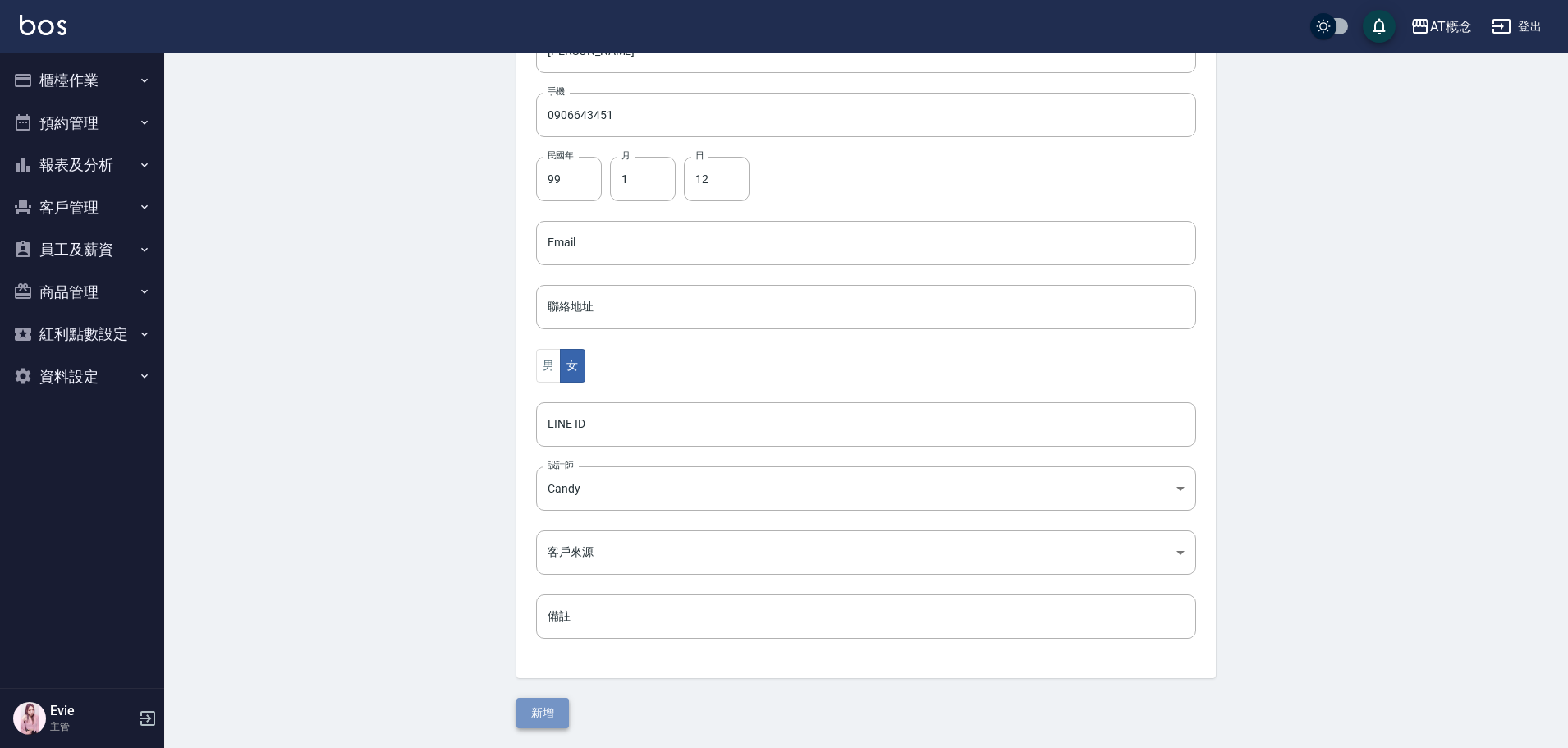
click at [553, 703] on button "新增" at bounding box center [543, 713] width 53 height 30
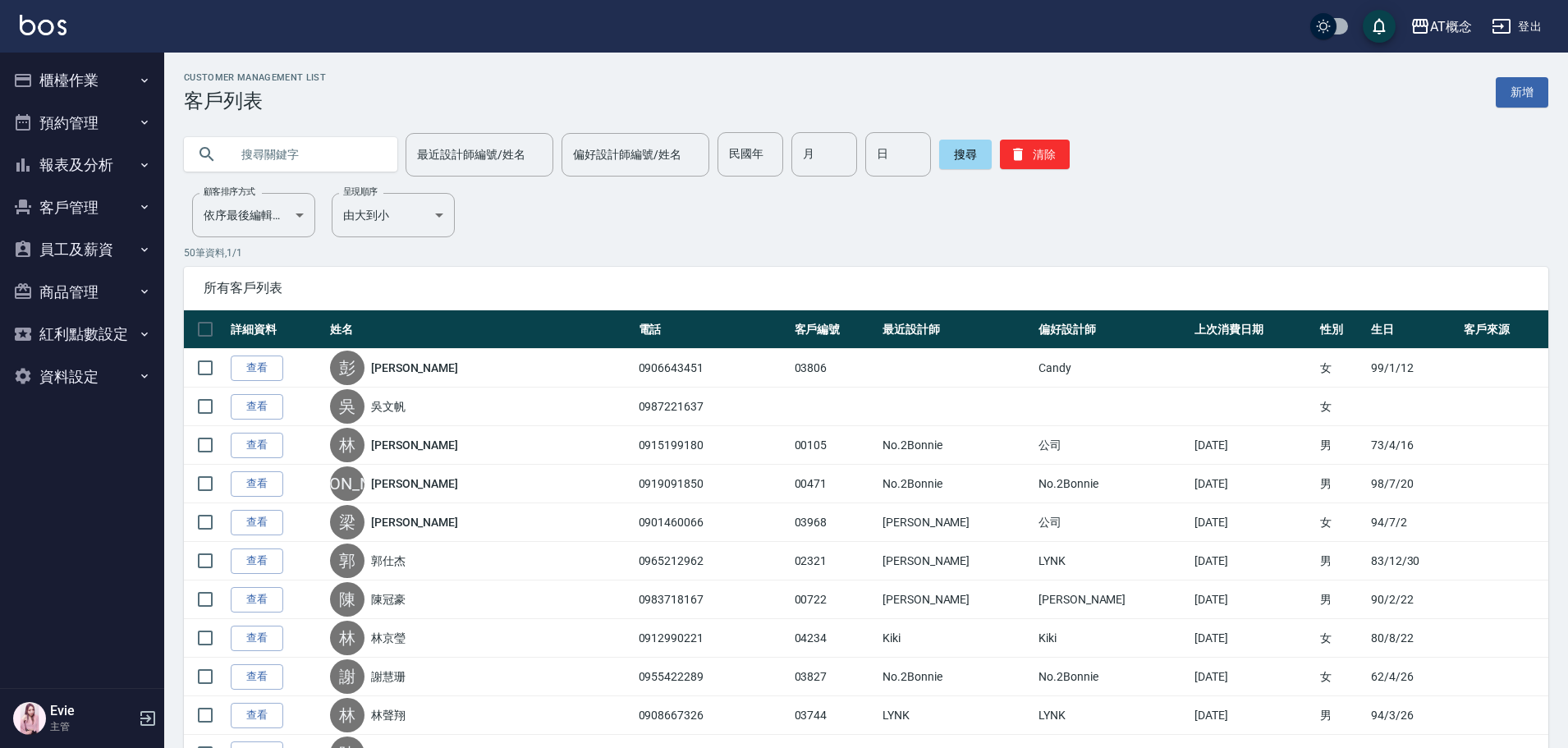
click at [329, 145] on input "text" at bounding box center [307, 154] width 154 height 44
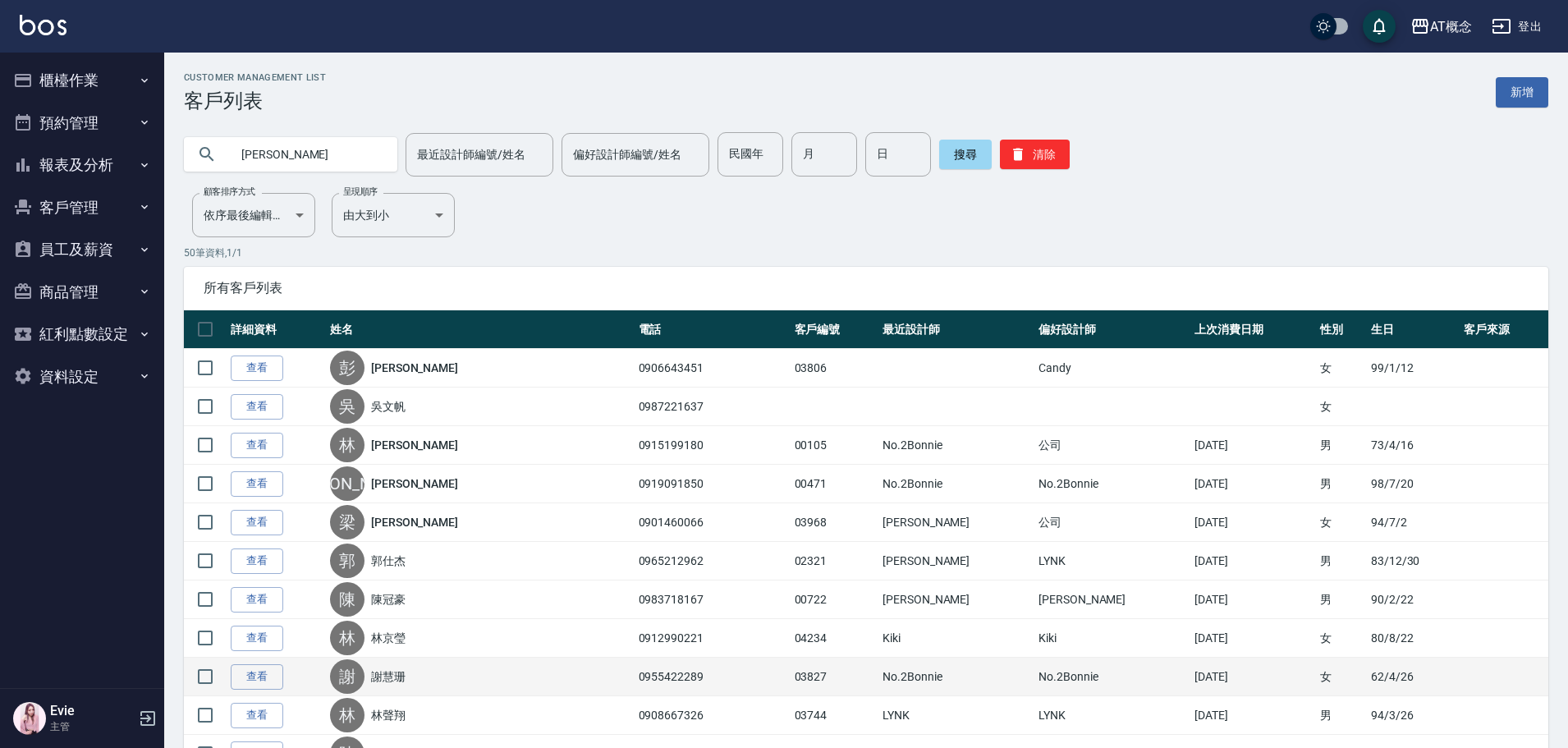
type input "林莉"
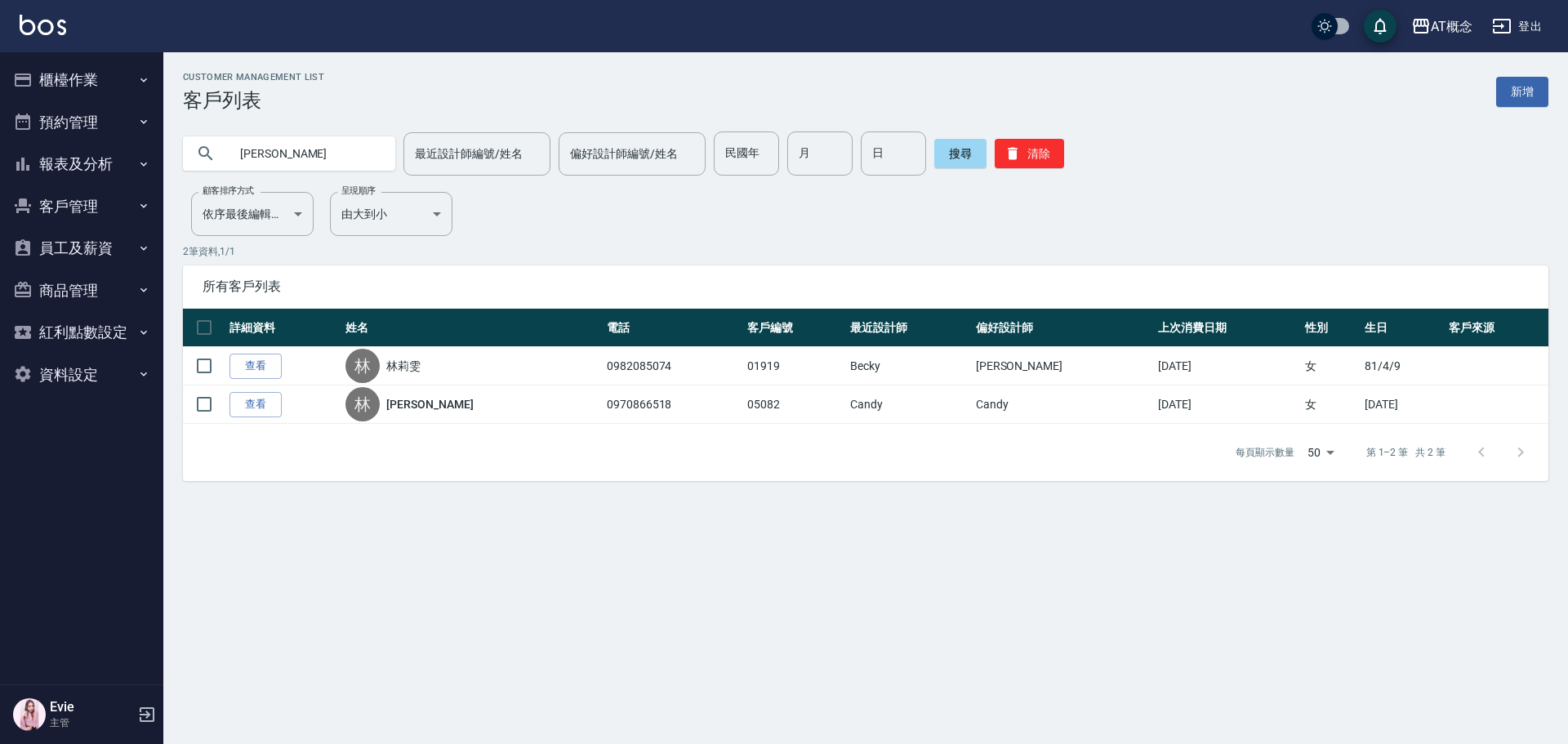
click at [82, 286] on button "商品管理" at bounding box center [81, 290] width 151 height 42
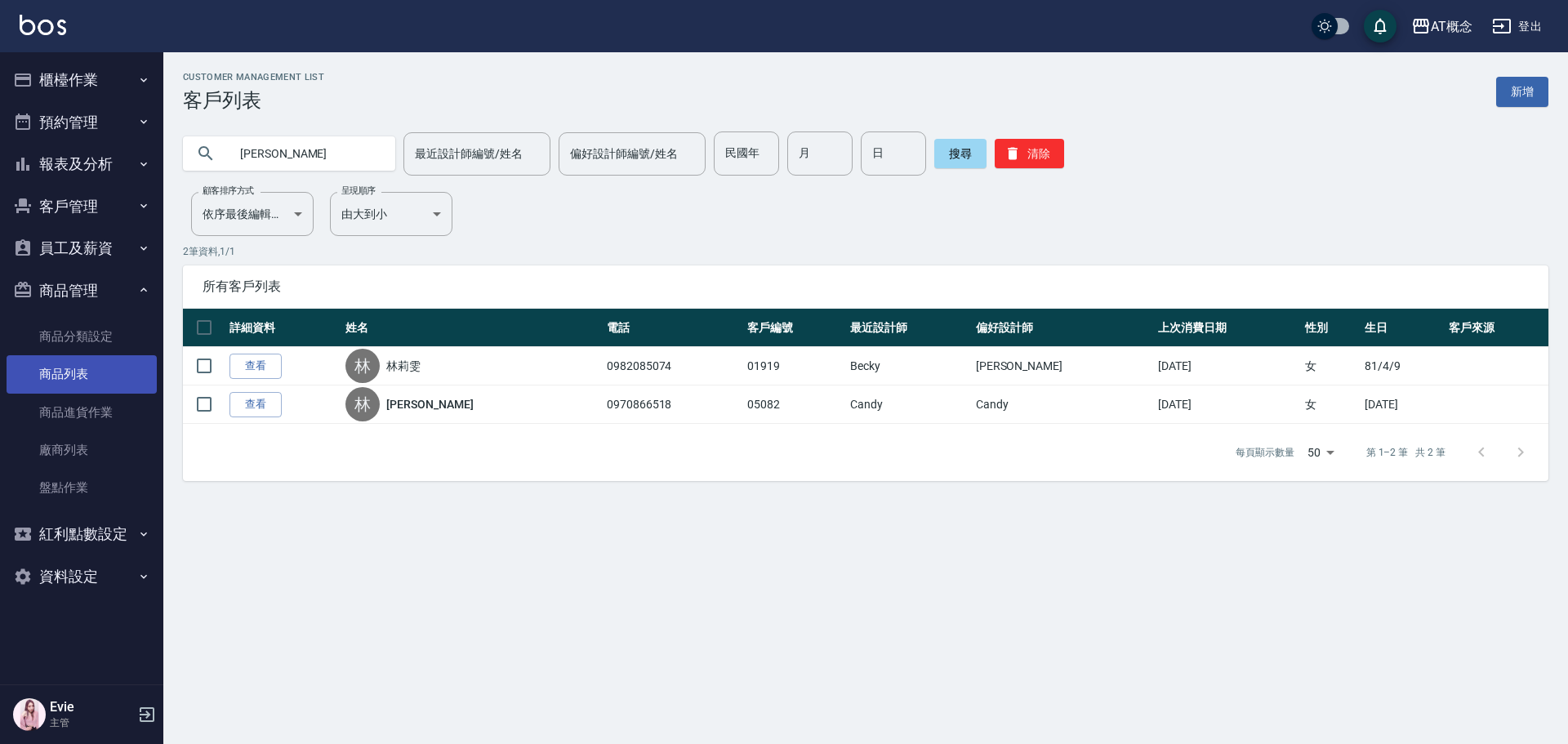
click at [72, 373] on link "商品列表" at bounding box center [81, 374] width 151 height 37
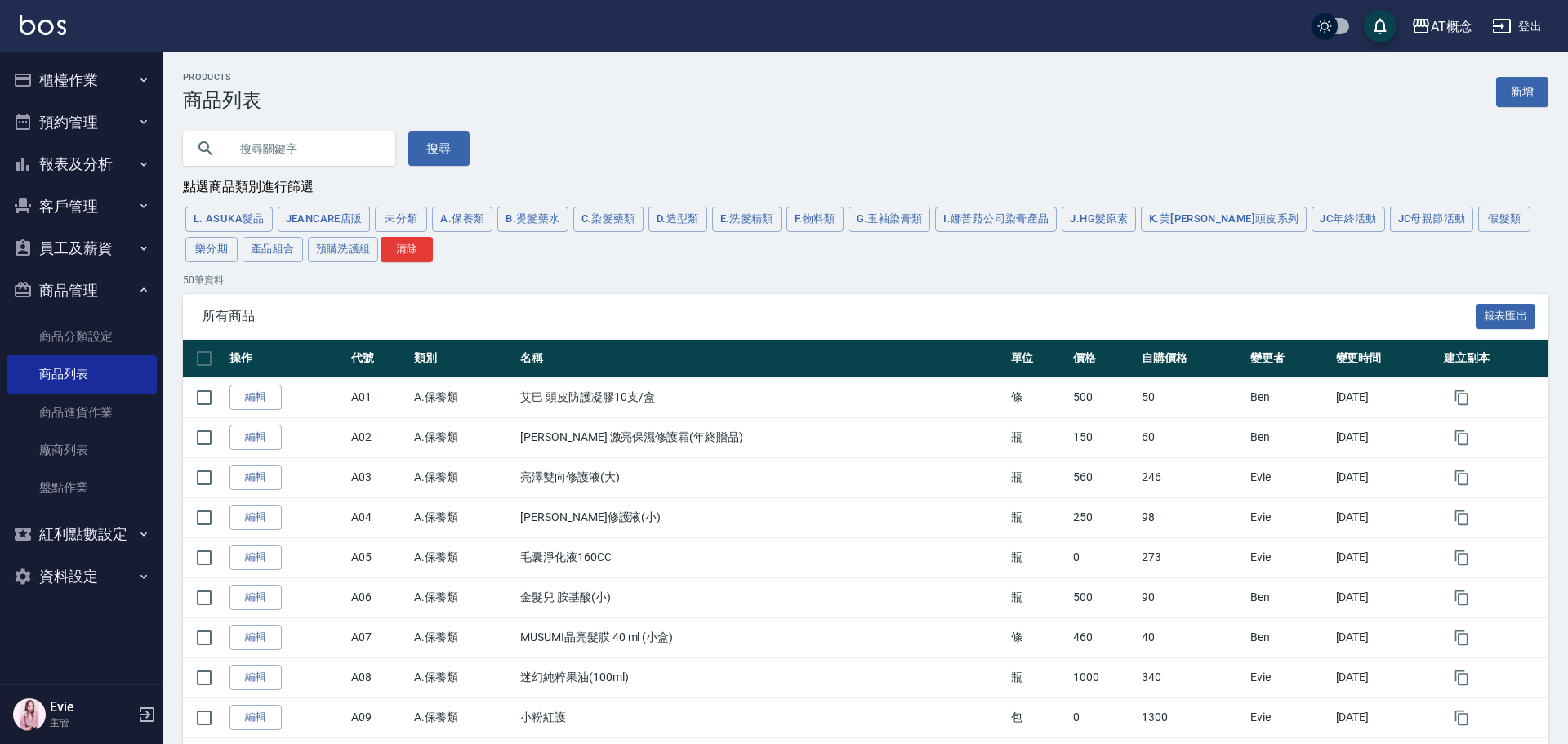
click at [303, 150] on input "text" at bounding box center [305, 148] width 153 height 44
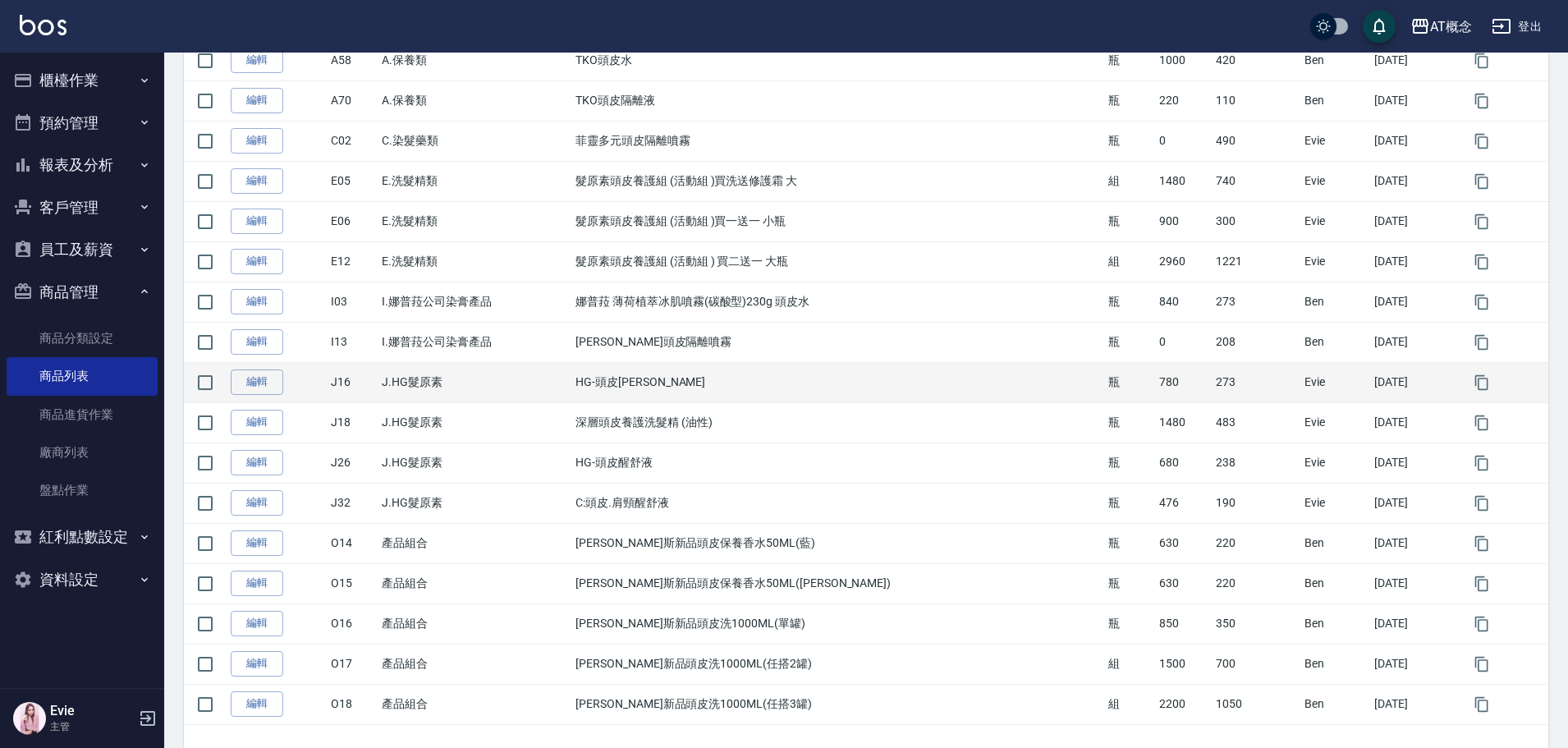
scroll to position [474, 0]
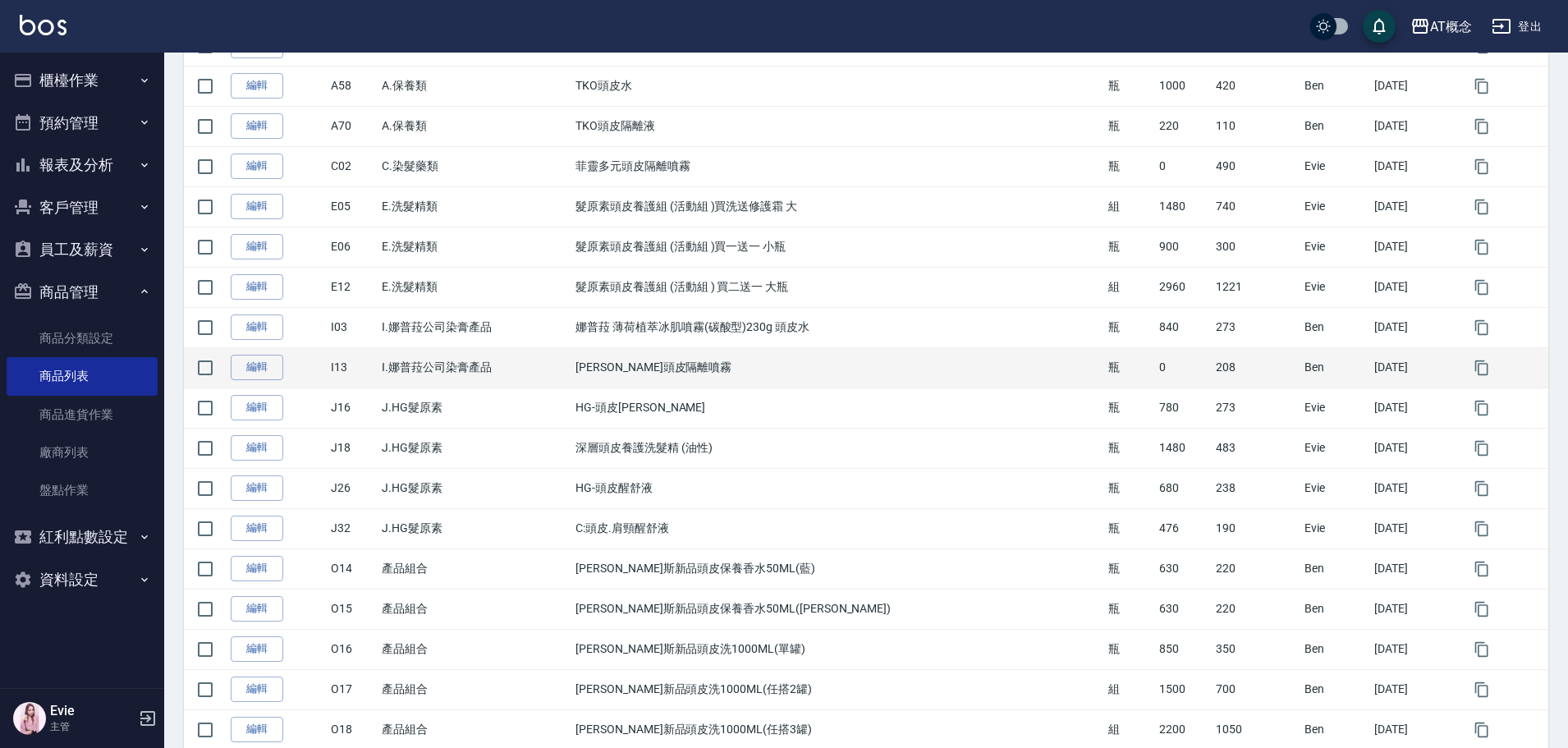
type input "頭"
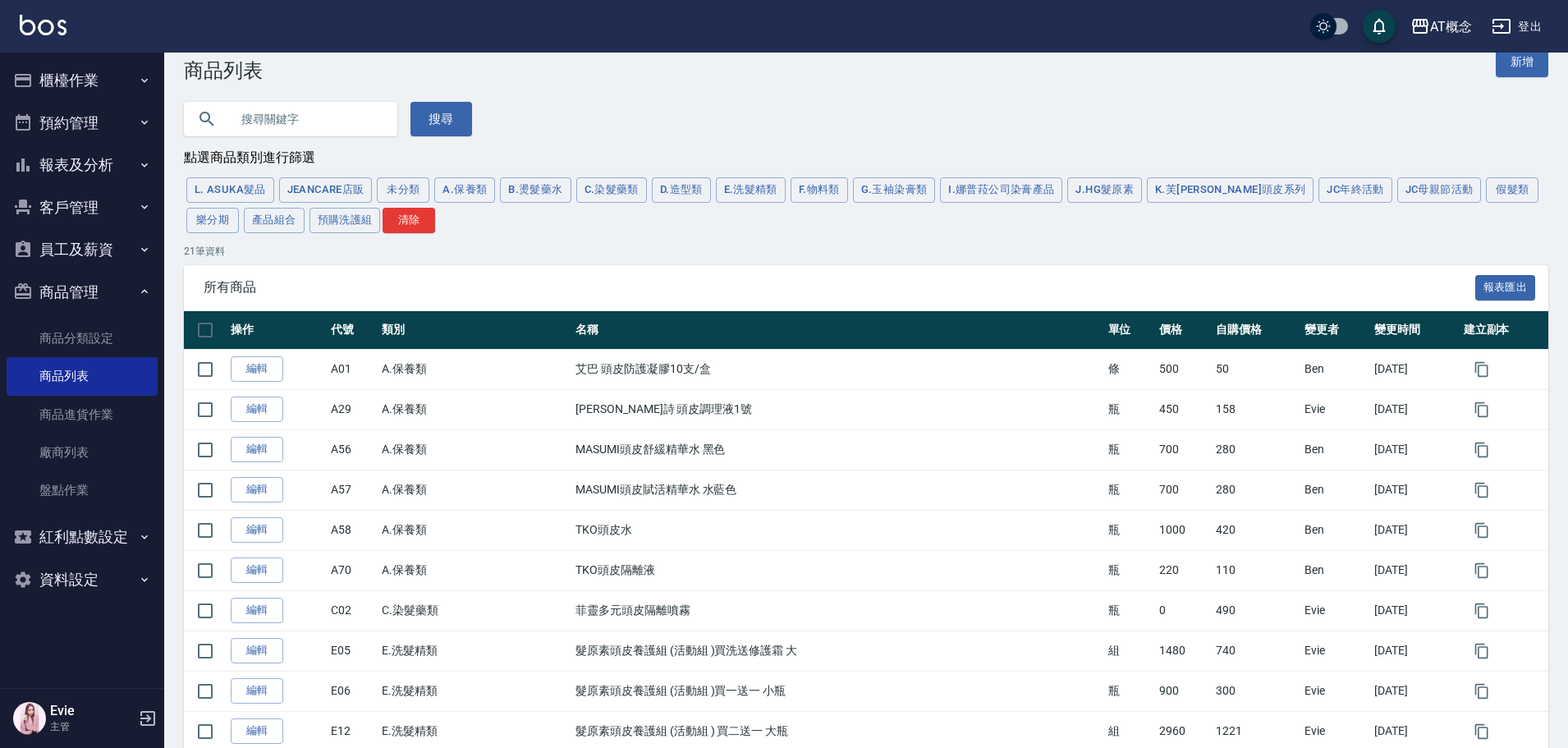
scroll to position [0, 0]
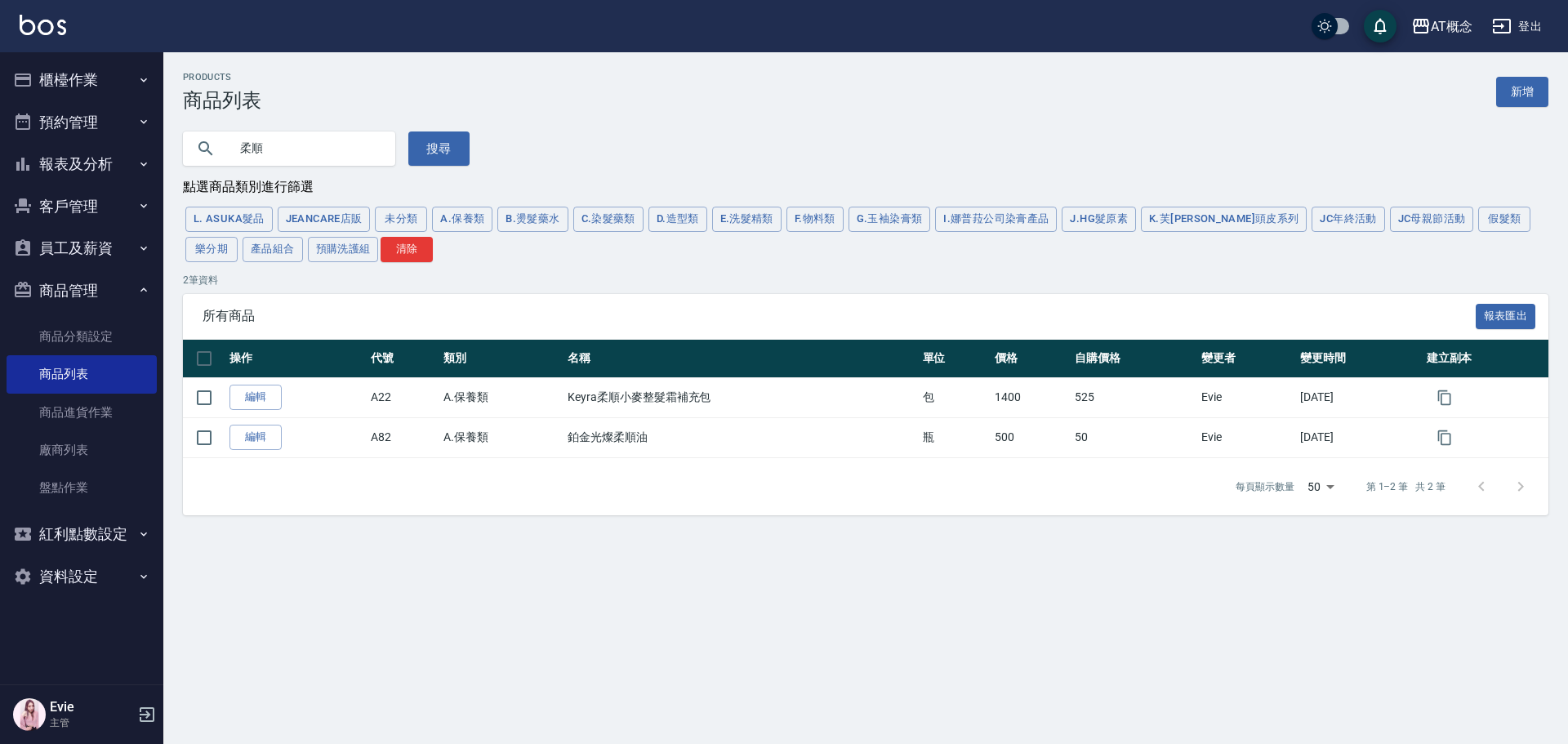
type input "柔"
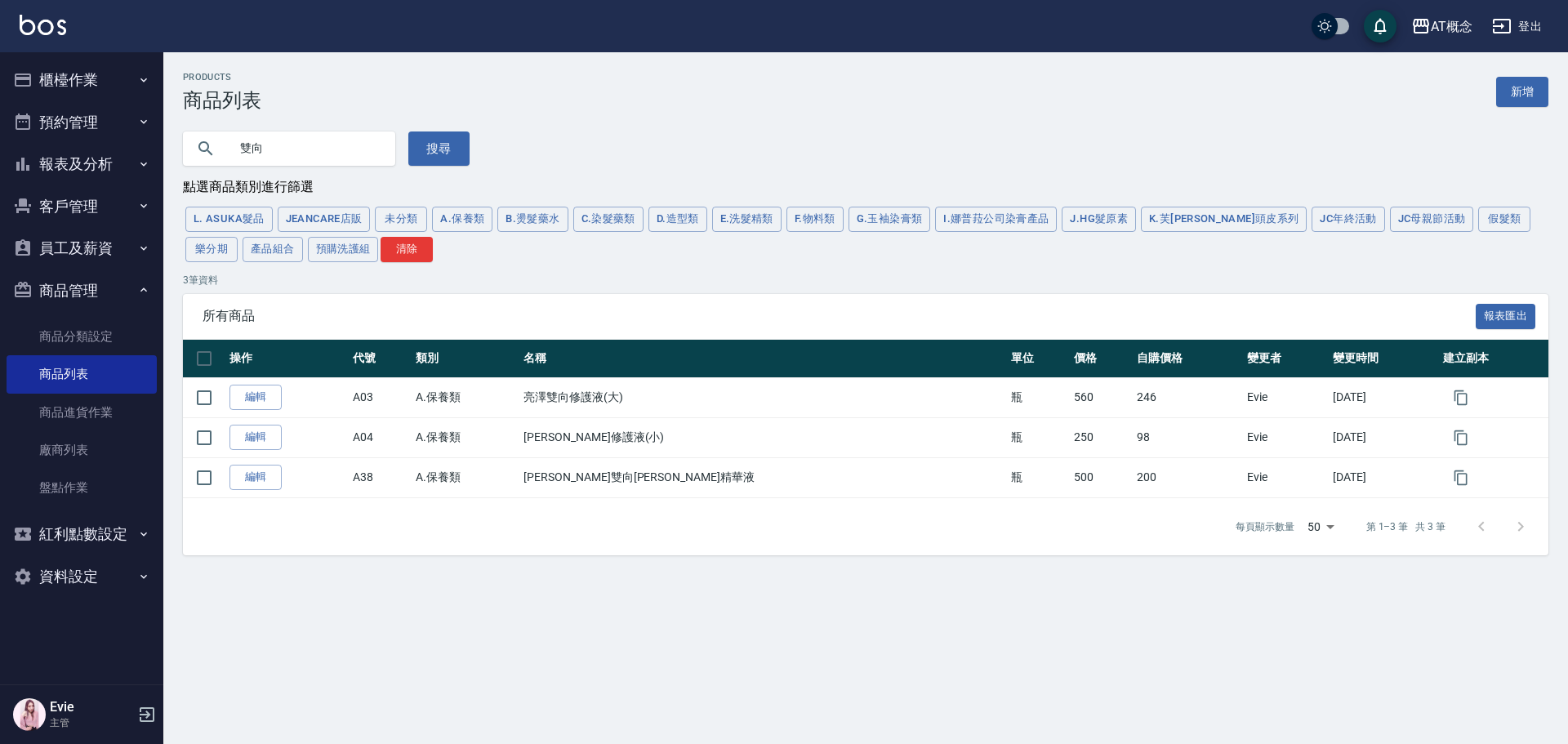
type input "雙"
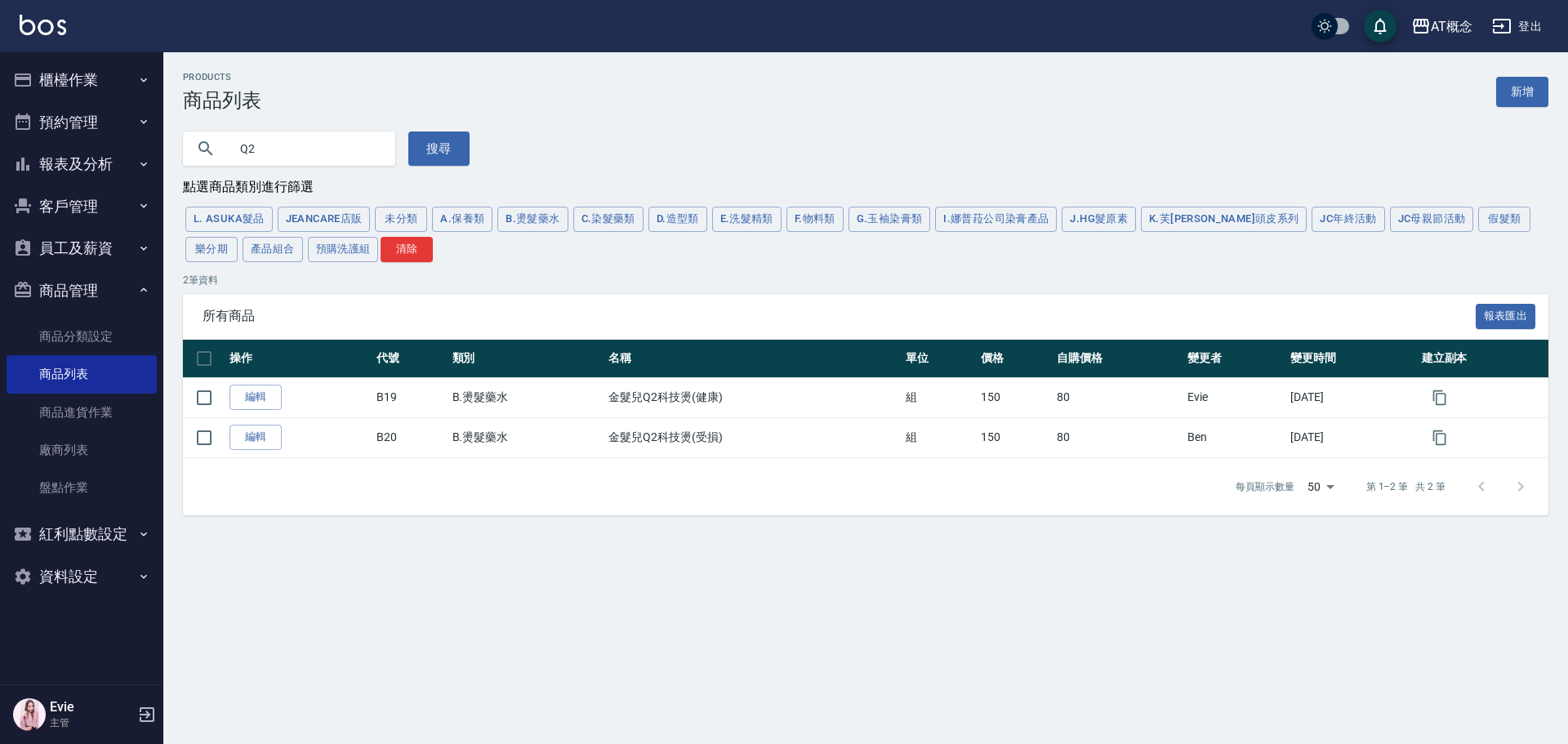
type input "Q"
type input "CA"
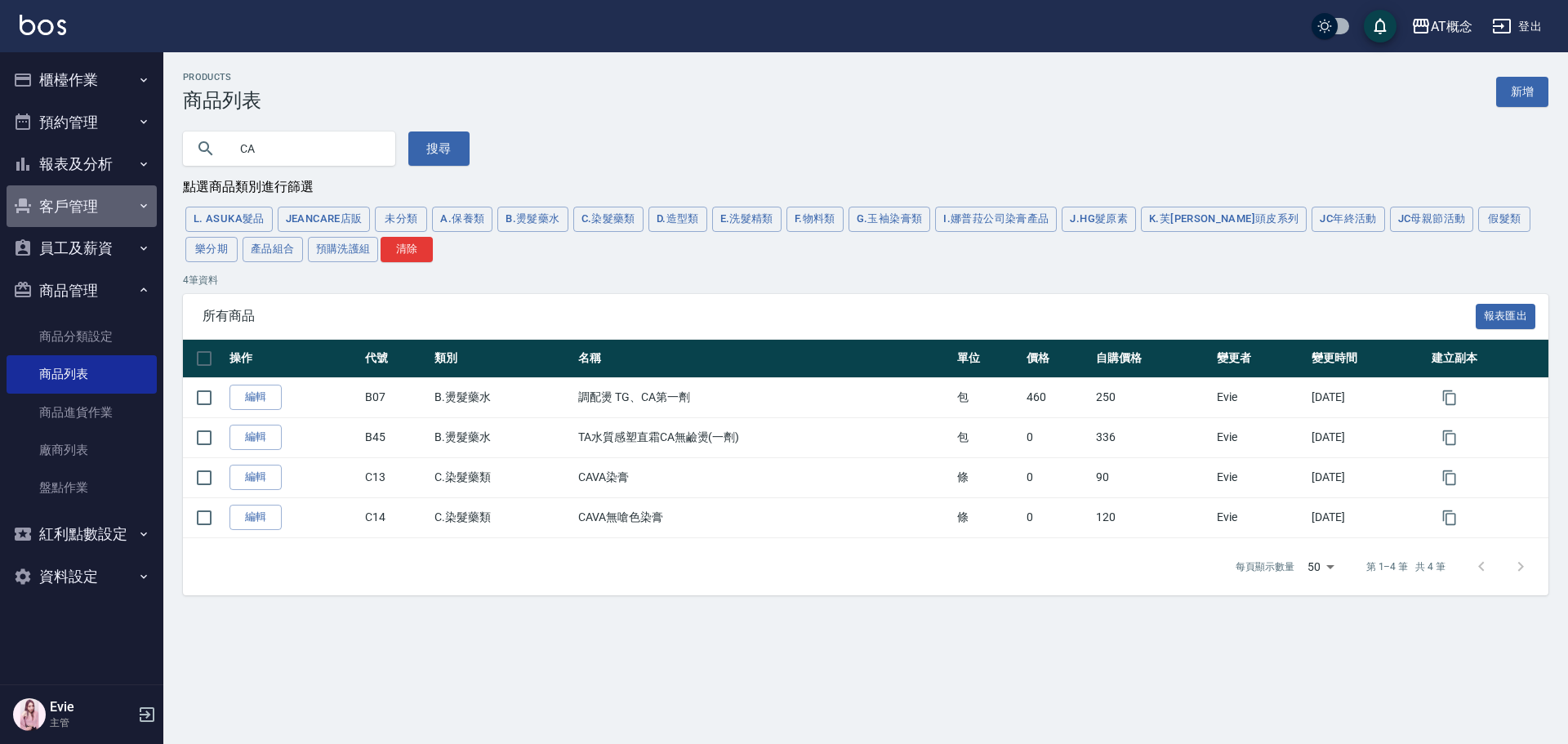
click at [89, 209] on button "客戶管理" at bounding box center [81, 206] width 151 height 42
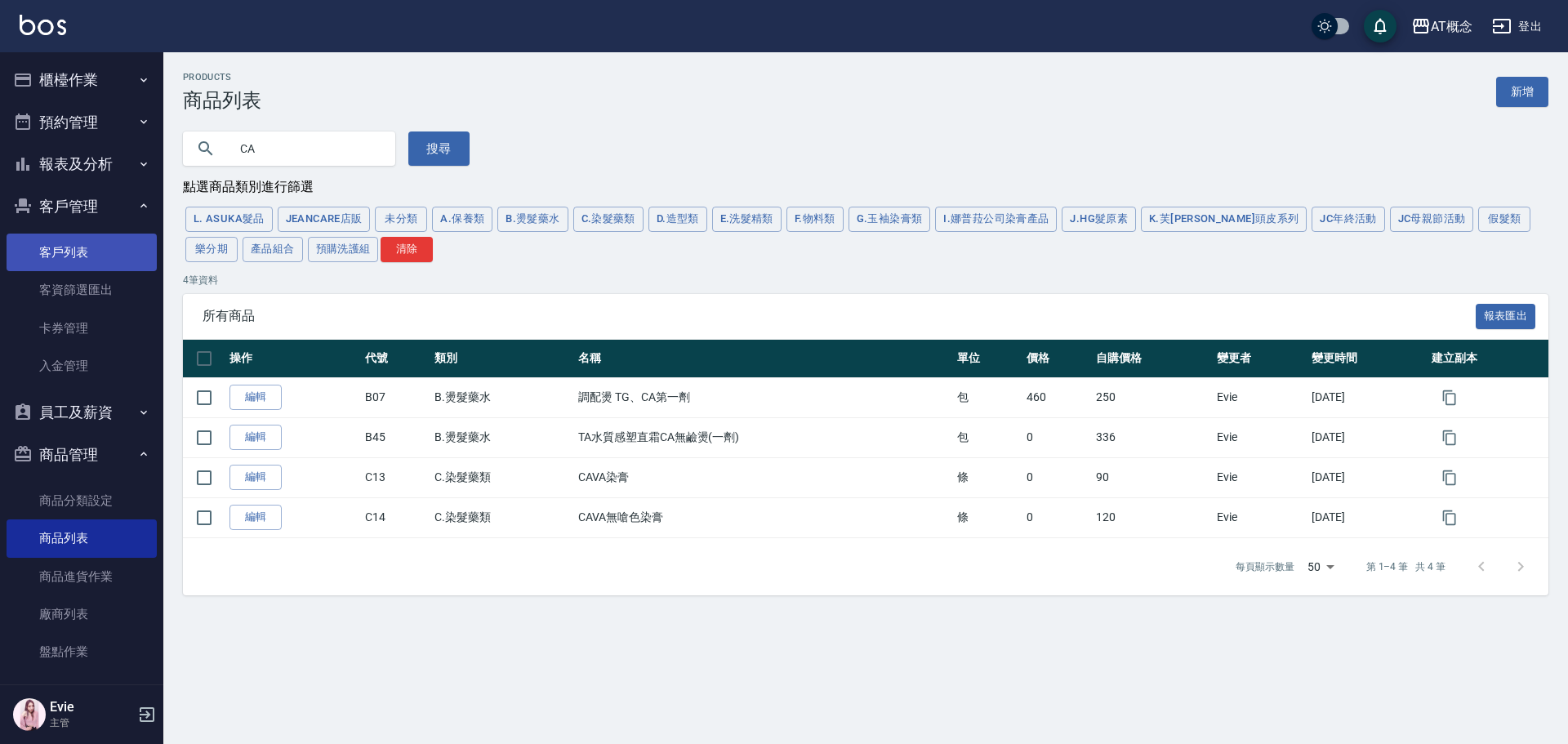
click at [84, 243] on link "客戶列表" at bounding box center [81, 253] width 151 height 37
